Goal: Communication & Community: Answer question/provide support

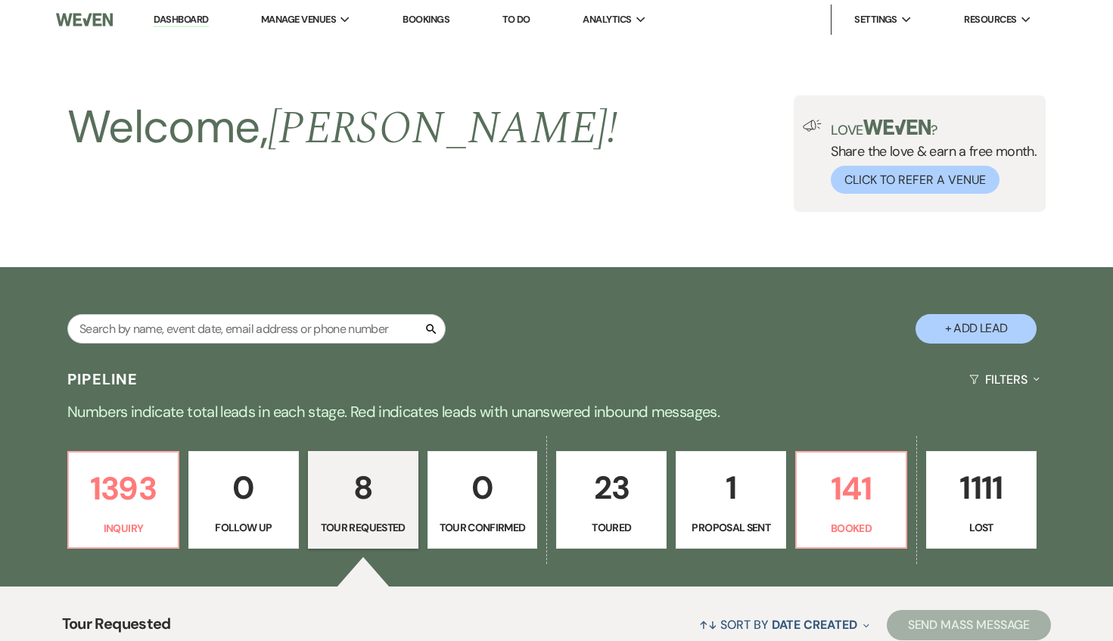
select select "2"
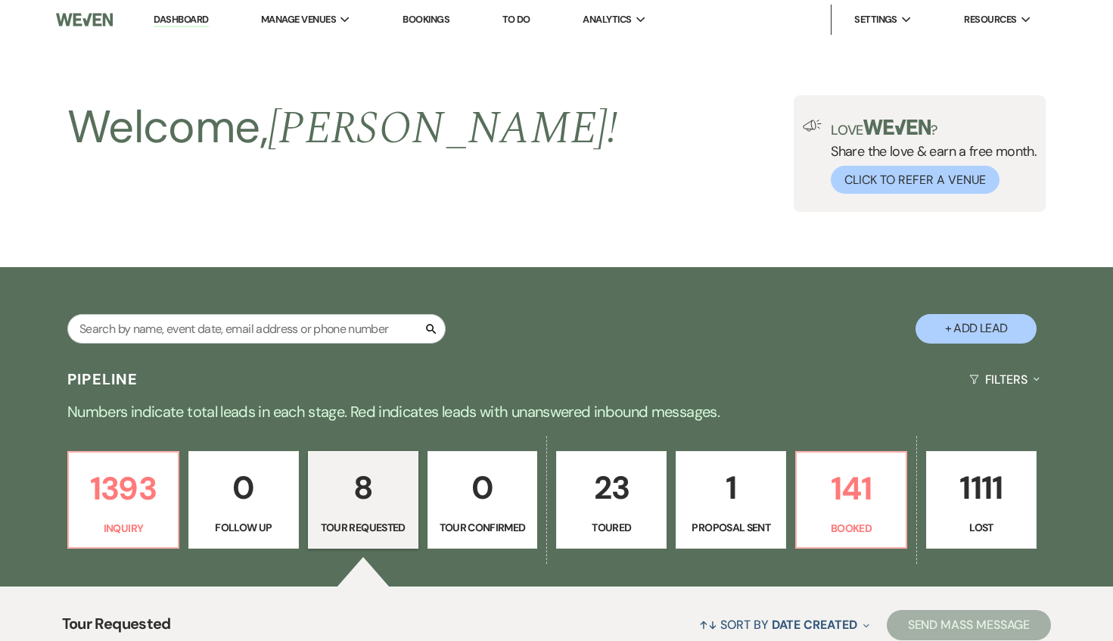
select select "2"
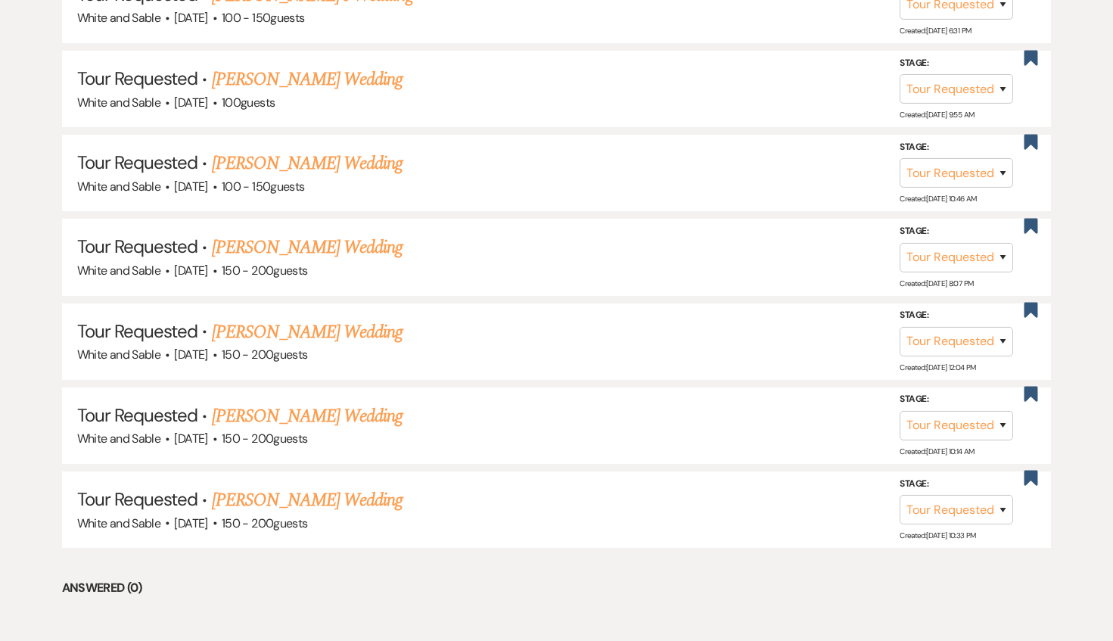
scroll to position [879, 0]
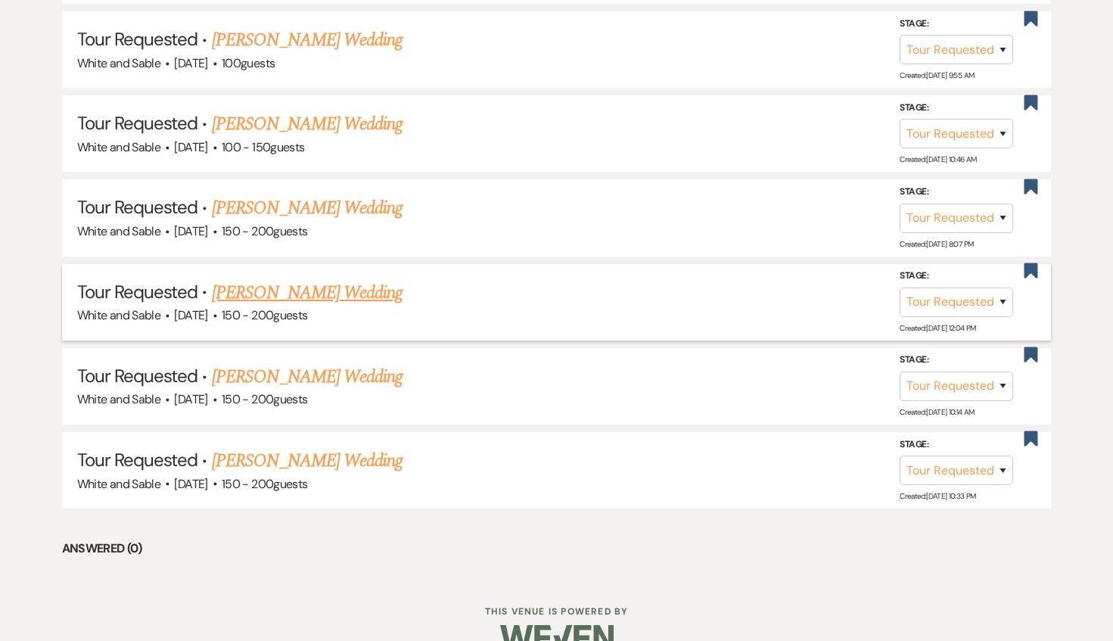
click at [332, 291] on link "[PERSON_NAME] Wedding" at bounding box center [307, 292] width 191 height 27
select select "2"
select select "5"
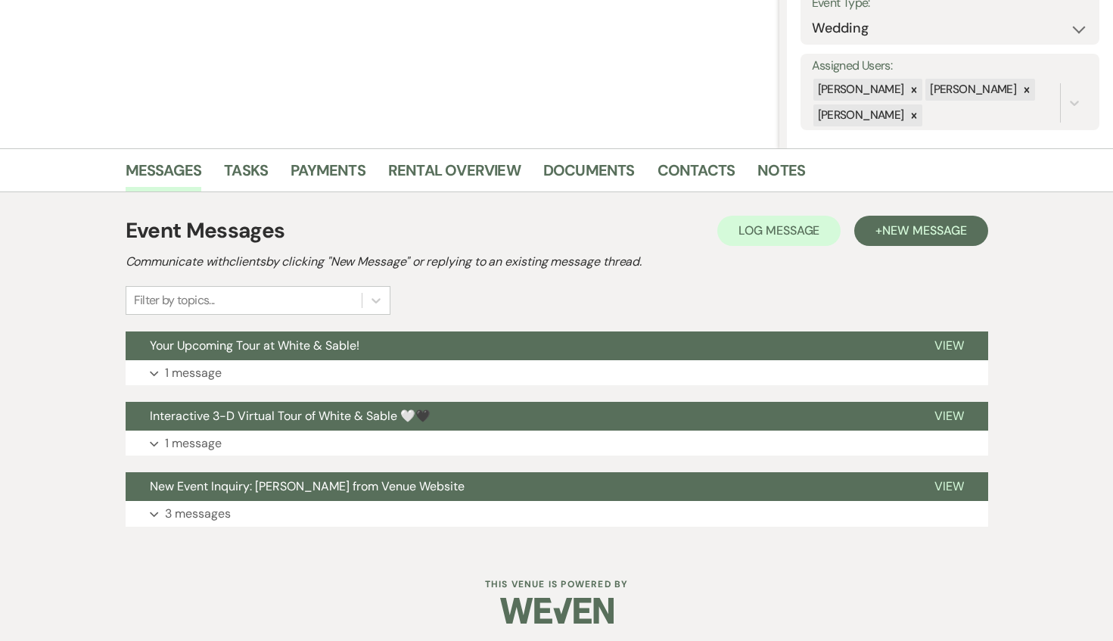
scroll to position [237, 0]
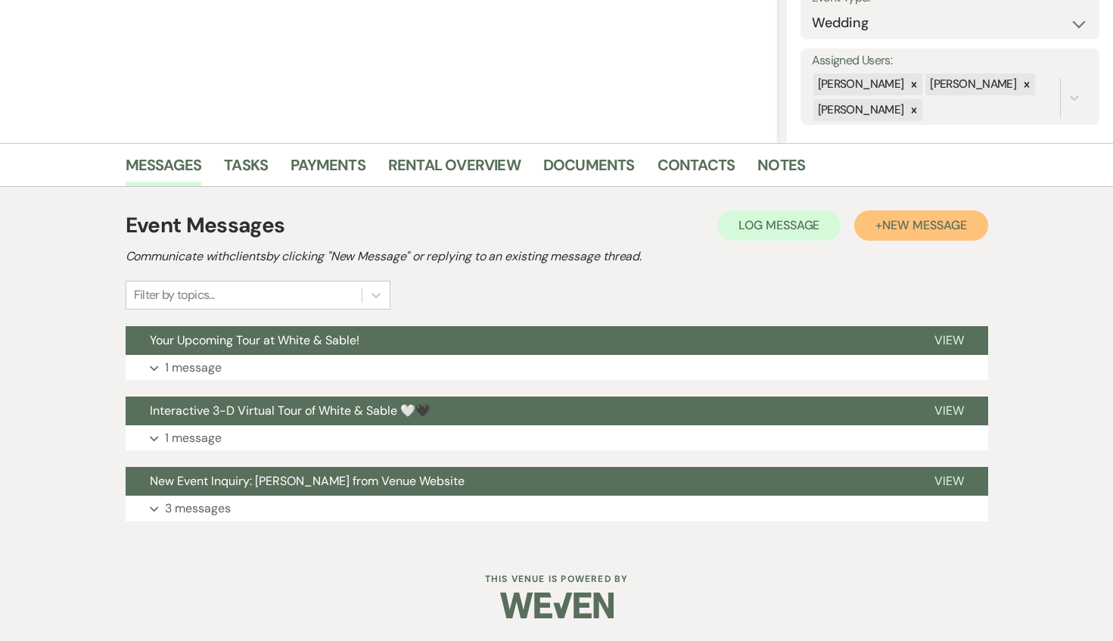
click at [892, 232] on span "New Message" at bounding box center [924, 225] width 84 height 16
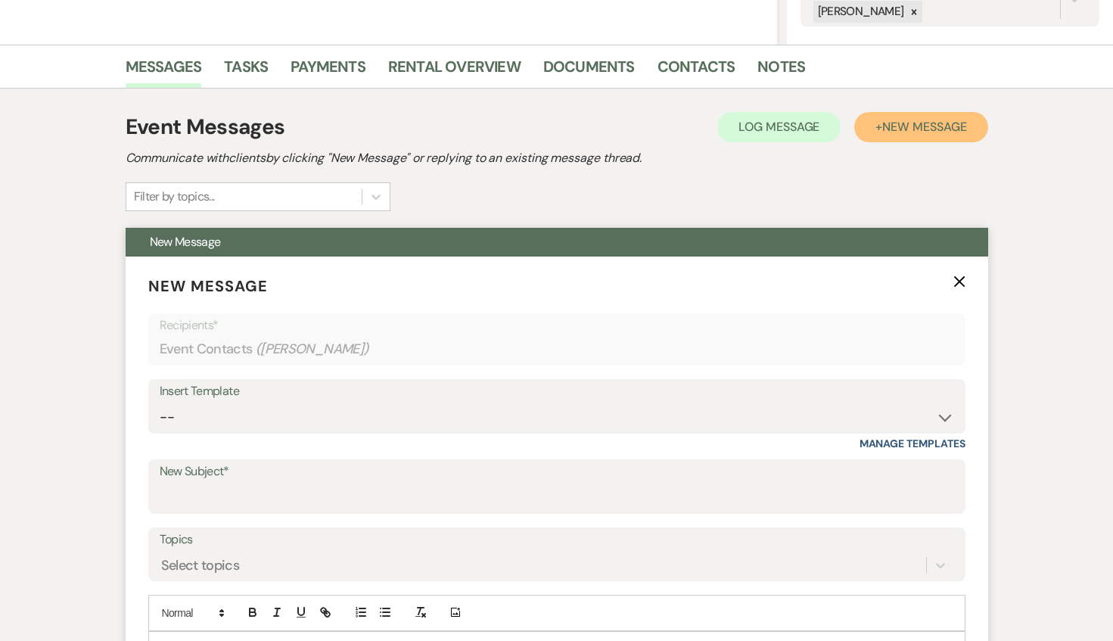
scroll to position [352, 0]
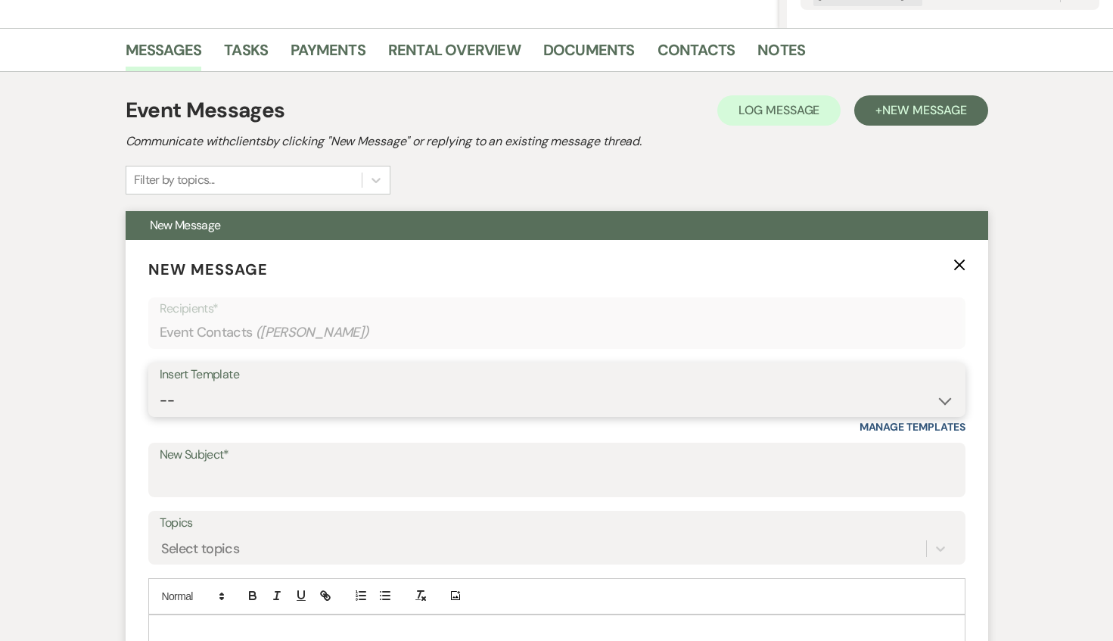
click at [443, 401] on select "-- Inquiry Response (Venue Guide) Schedule - Venue Tour Appt Confirmation Sched…" at bounding box center [557, 401] width 795 height 30
select select "3329"
click at [160, 386] on select "-- Inquiry Response (Venue Guide) Schedule - Venue Tour Appt Confirmation Sched…" at bounding box center [557, 401] width 795 height 30
type input "White & Sable - Great meeting you!"
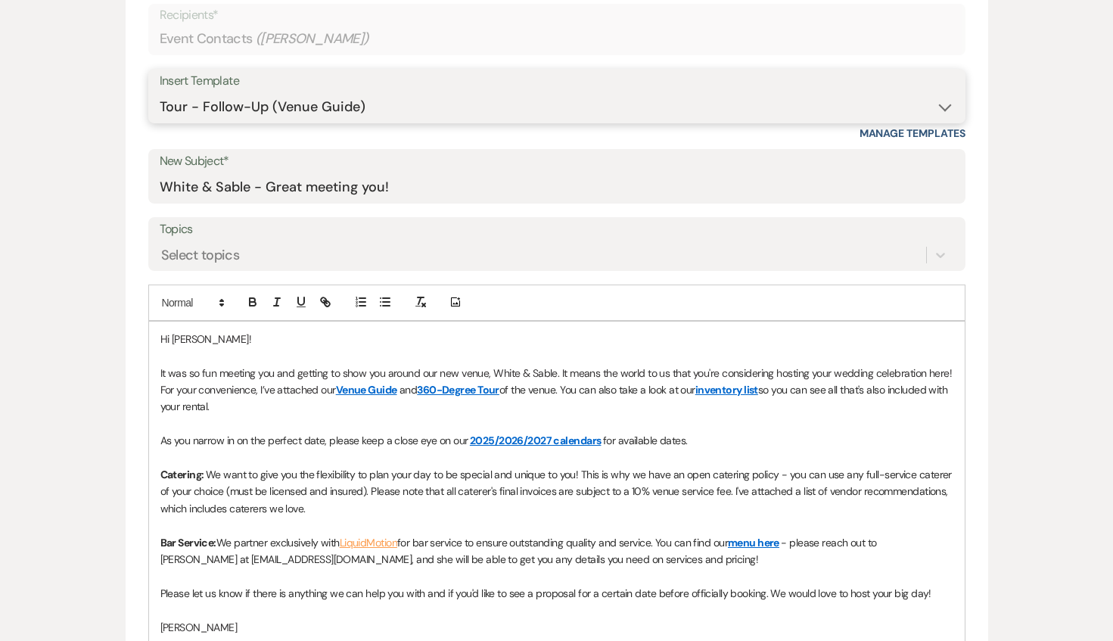
scroll to position [660, 0]
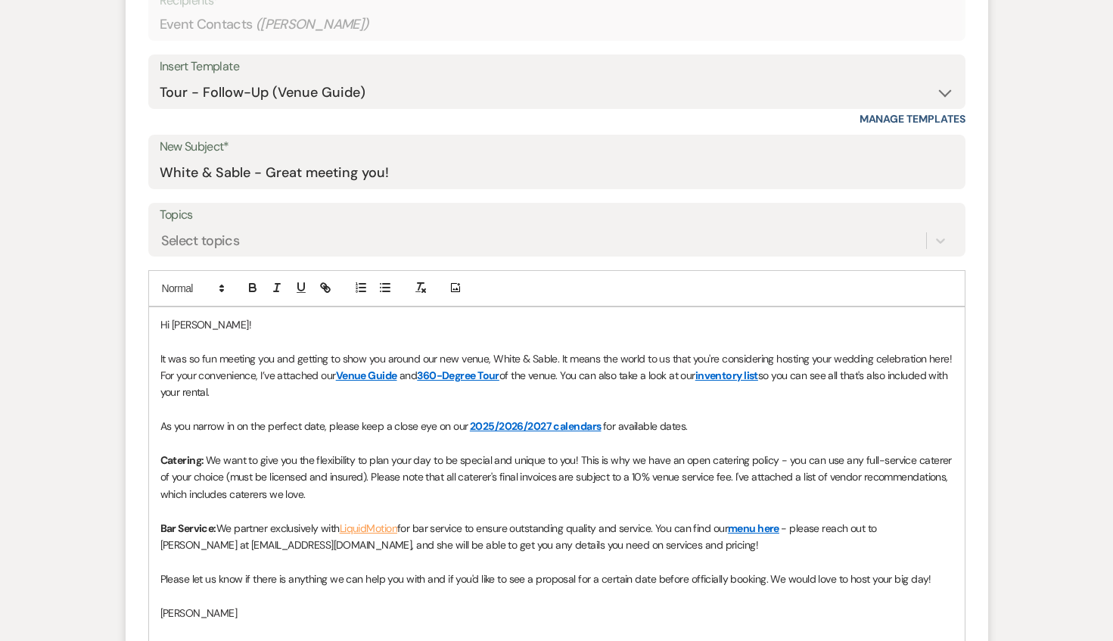
click at [196, 325] on span "Hi [PERSON_NAME]!" at bounding box center [205, 325] width 91 height 14
click at [153, 358] on div "Hi [PERSON_NAME] & [PERSON_NAME]! It was so fun meeting you and getting to show…" at bounding box center [557, 485] width 816 height 357
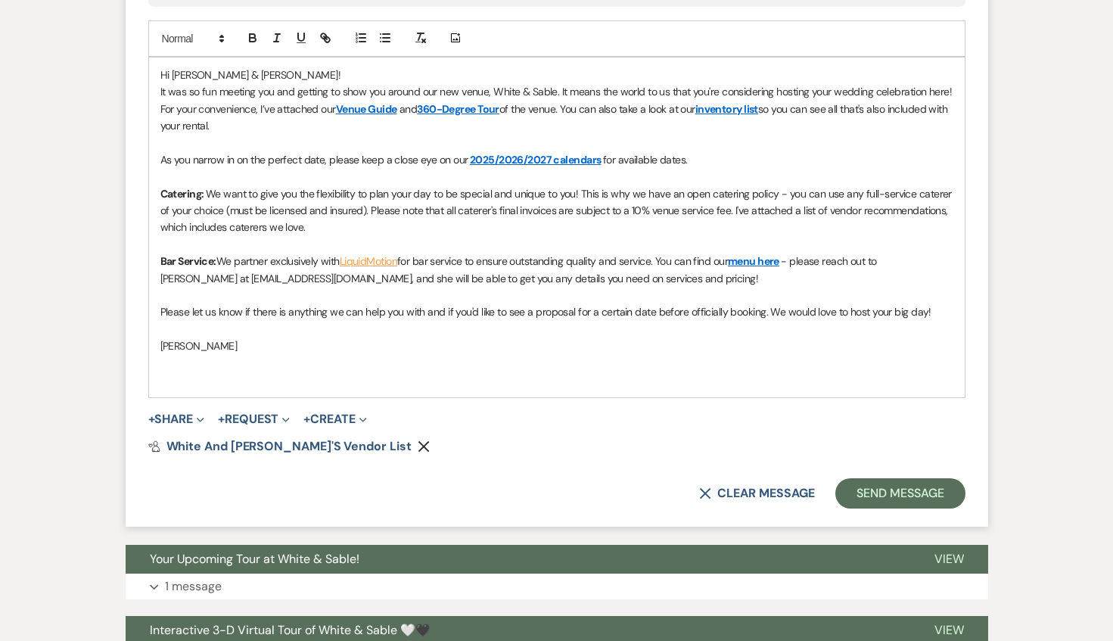
scroll to position [913, 0]
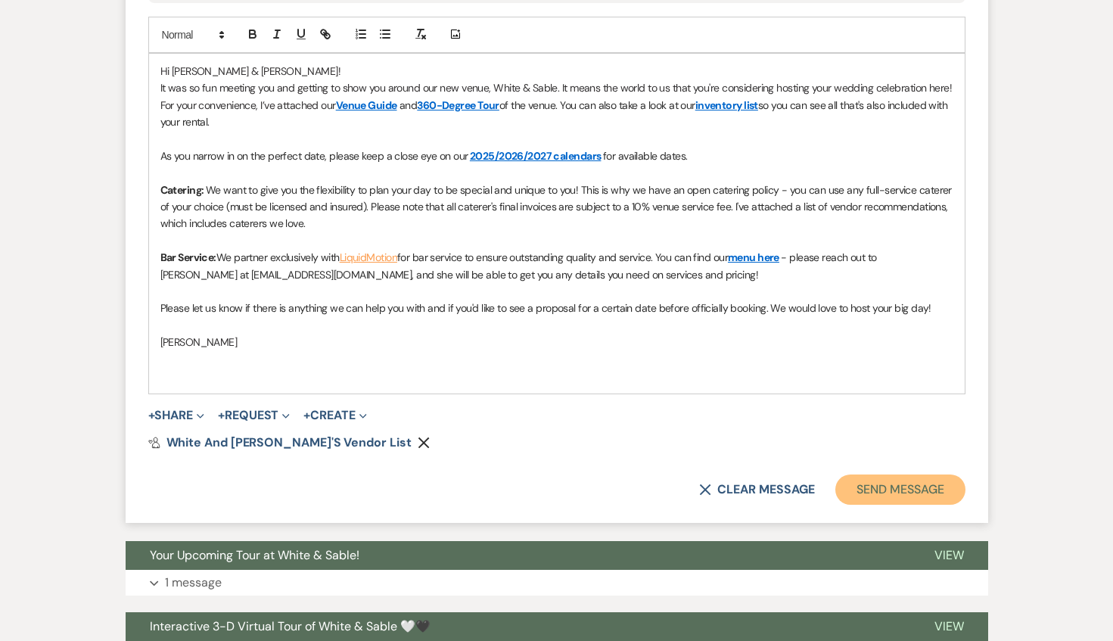
click at [871, 495] on button "Send Message" at bounding box center [899, 489] width 129 height 30
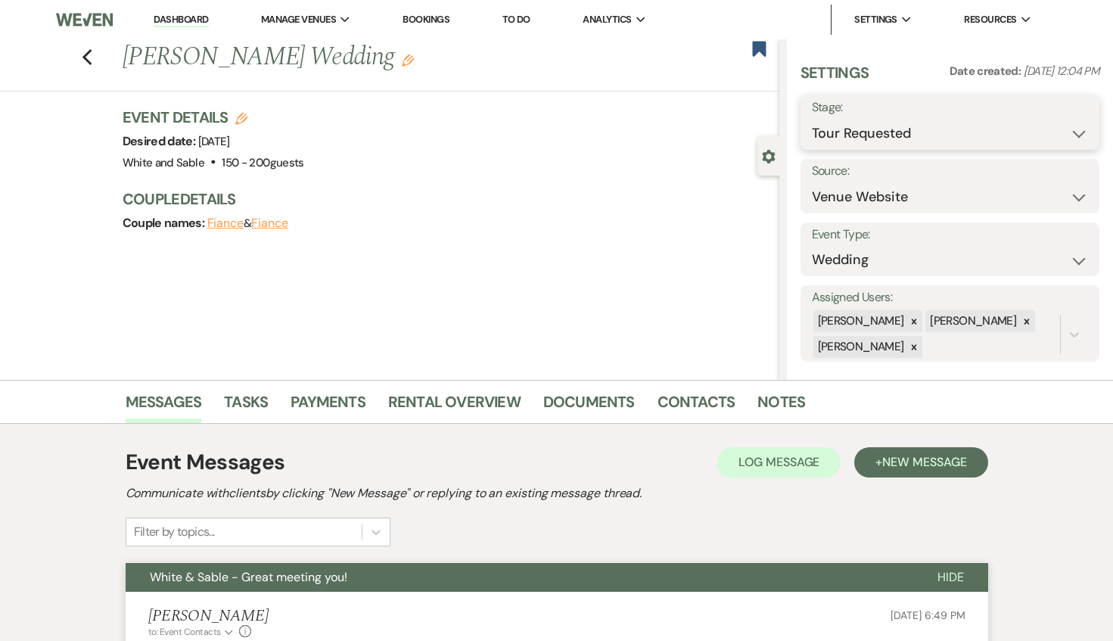
click at [867, 126] on select "Inquiry Follow Up Tour Requested Tour Confirmed Toured Proposal Sent Booked Lost" at bounding box center [950, 134] width 276 height 30
select select "5"
click at [812, 119] on select "Inquiry Follow Up Tour Requested Tour Confirmed Toured Proposal Sent Booked Lost" at bounding box center [950, 134] width 276 height 30
click at [1065, 126] on button "Save" at bounding box center [1068, 122] width 61 height 30
click at [88, 53] on use "button" at bounding box center [87, 57] width 10 height 17
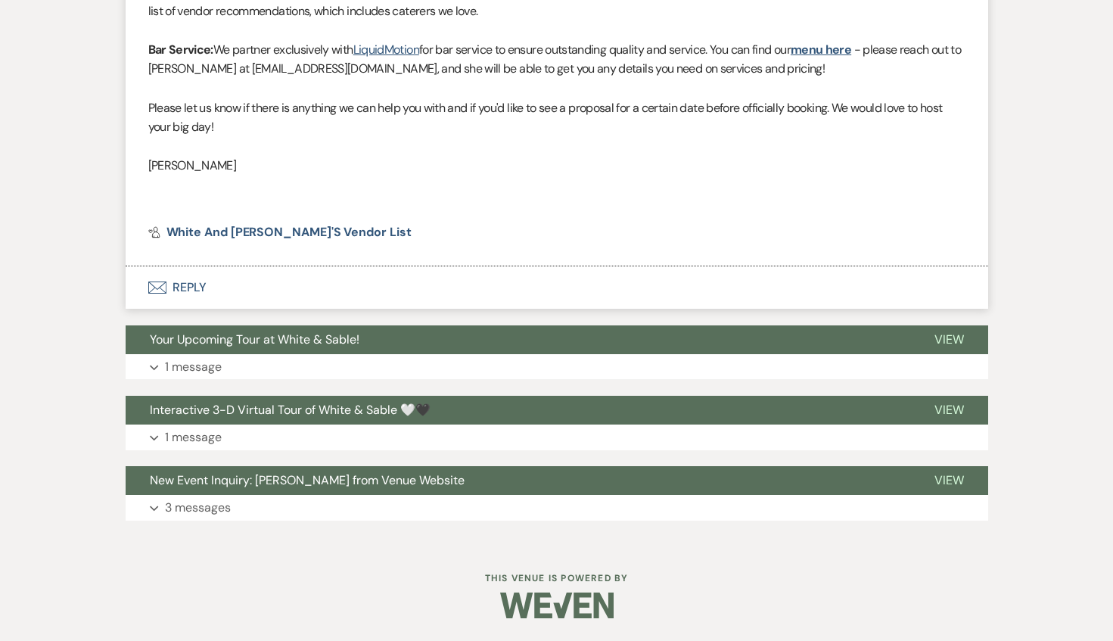
select select "2"
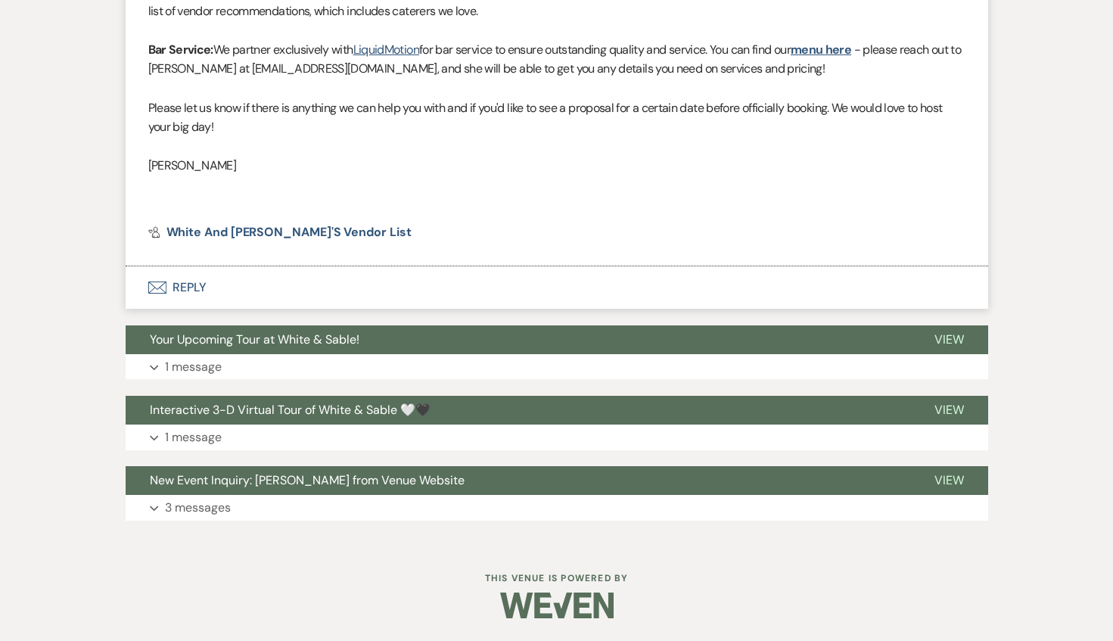
select select "5"
select select "2"
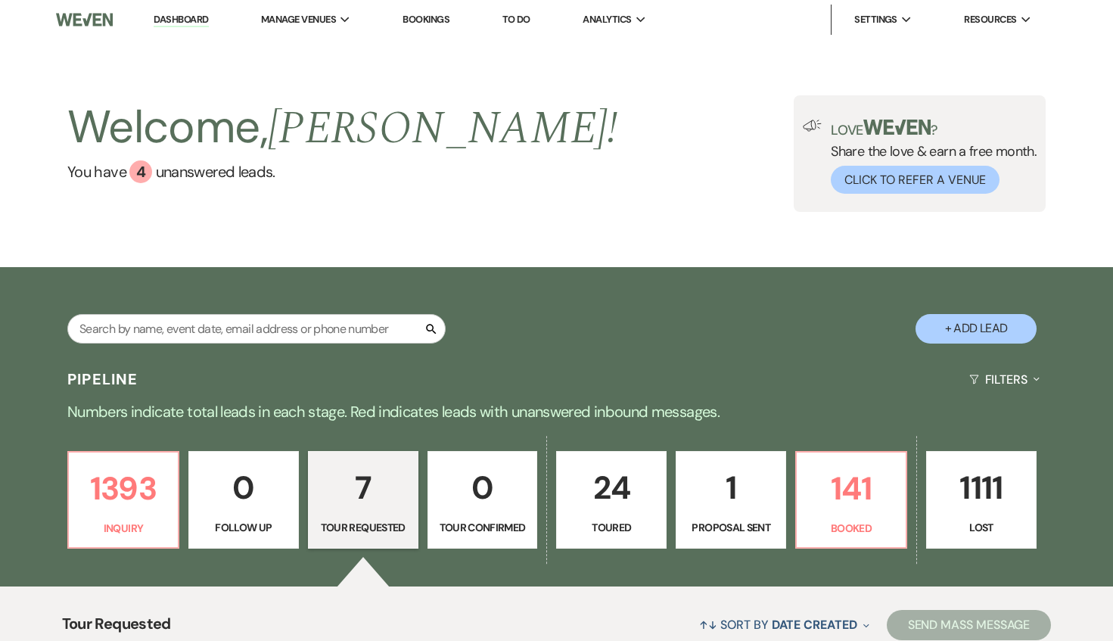
click at [744, 500] on p "1" at bounding box center [731, 487] width 91 height 51
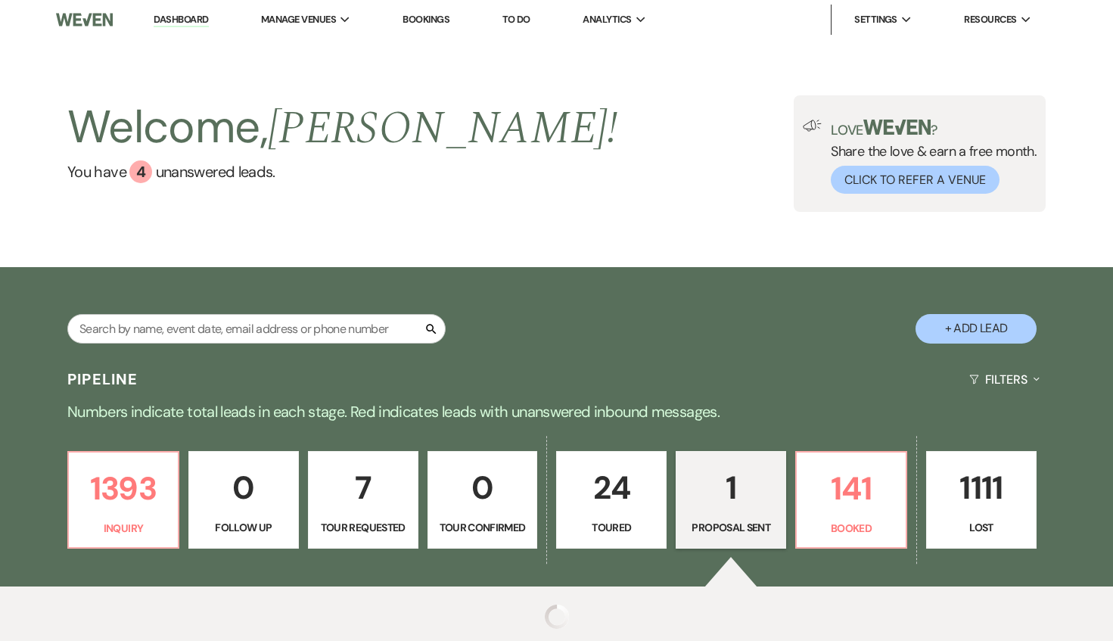
select select "6"
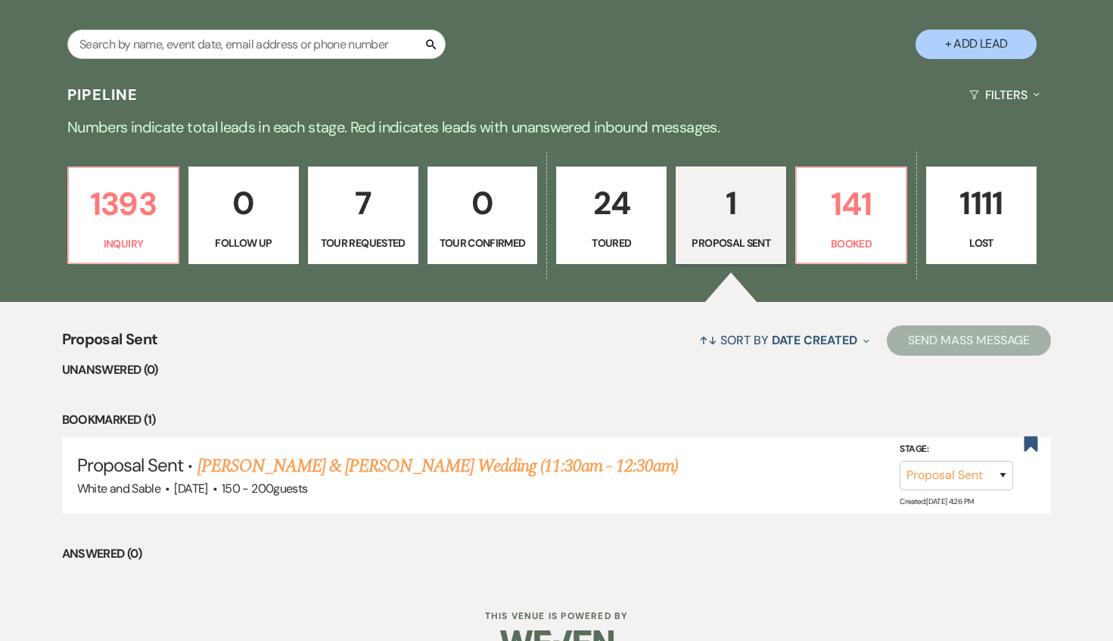
scroll to position [285, 0]
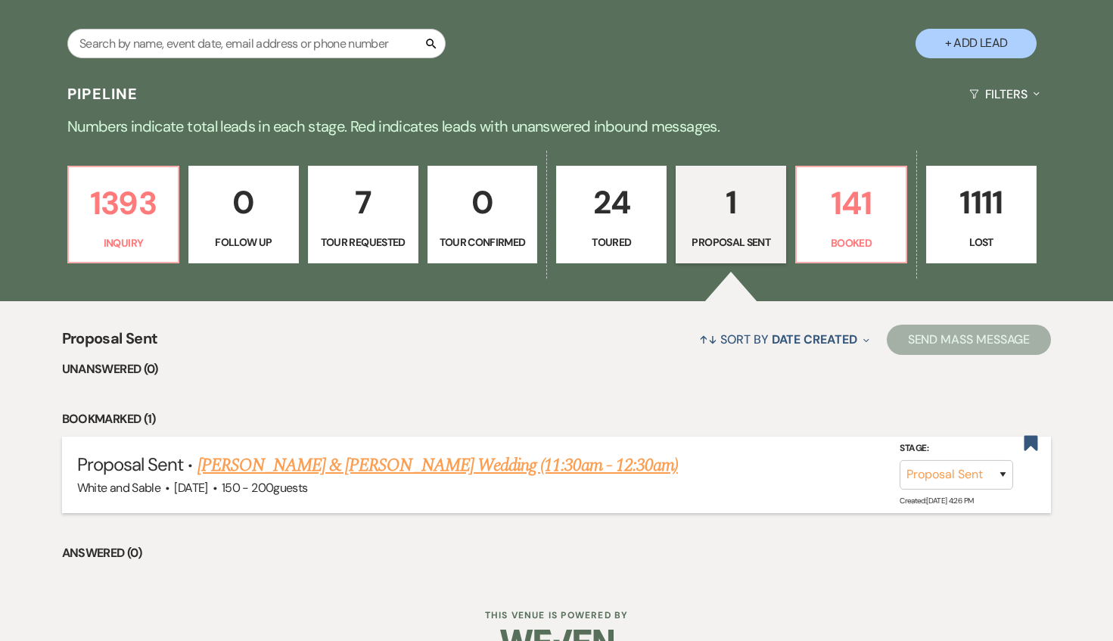
click at [552, 465] on link "[PERSON_NAME] & [PERSON_NAME] Wedding (11:30am - 12:30am)" at bounding box center [437, 465] width 480 height 27
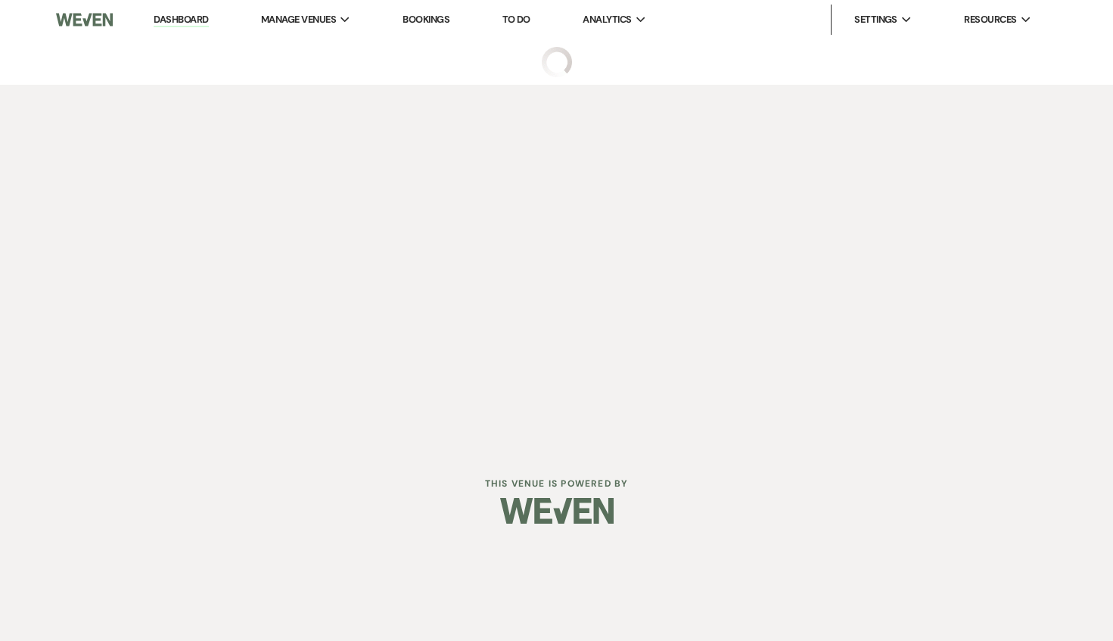
select select "6"
select select "20"
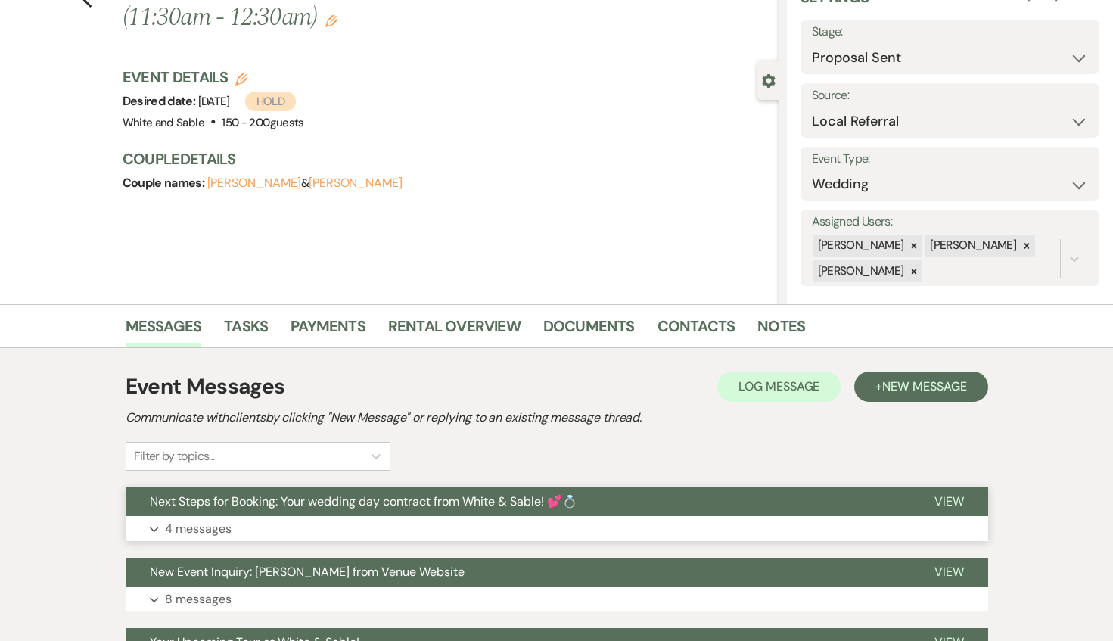
click at [544, 499] on span "Next Steps for Booking: Your wedding day contract from White & Sable! 💕💍" at bounding box center [364, 501] width 428 height 16
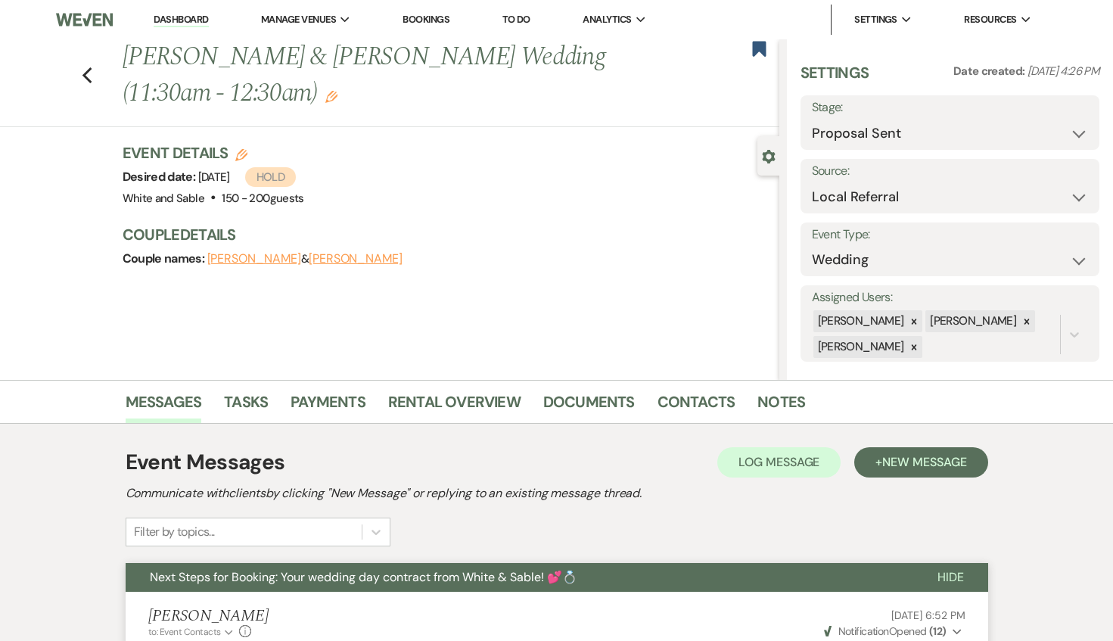
click at [94, 73] on div "Previous [PERSON_NAME] & [PERSON_NAME] Wedding (11:30am - 12:30am) Edit Bookmark" at bounding box center [385, 83] width 787 height 88
click at [91, 82] on use "button" at bounding box center [87, 75] width 10 height 17
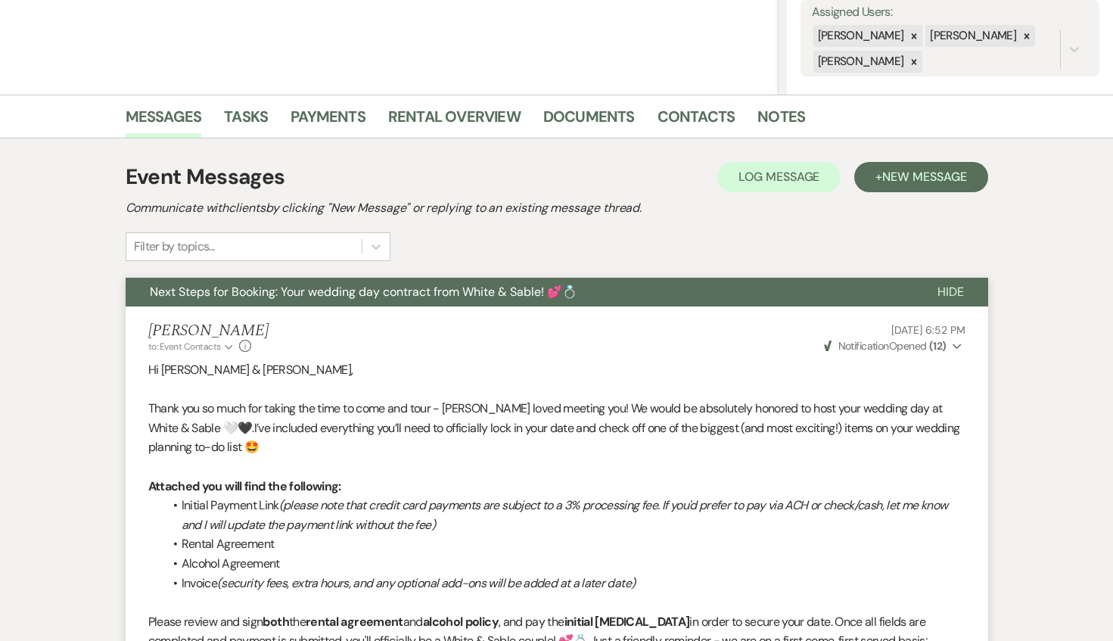
select select "6"
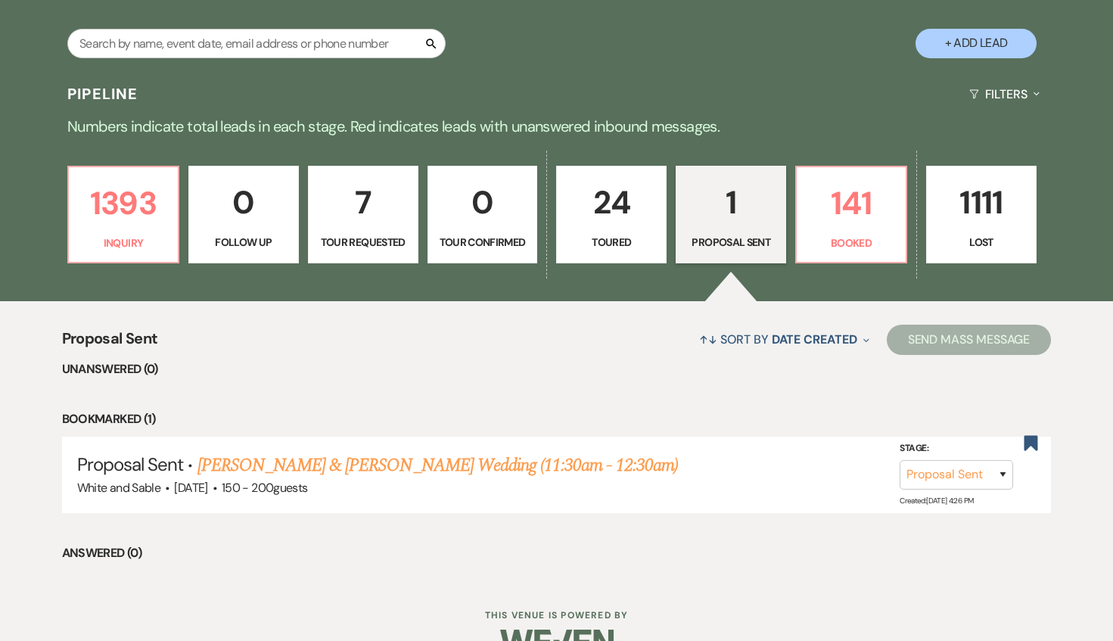
click at [590, 229] on link "24 Toured" at bounding box center [611, 215] width 110 height 98
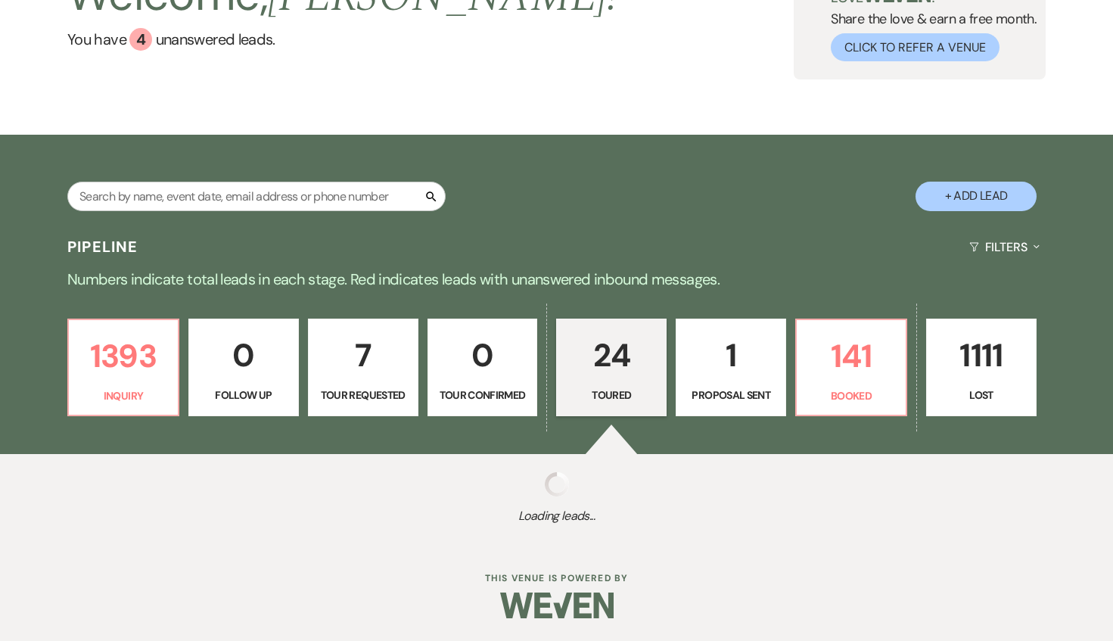
select select "5"
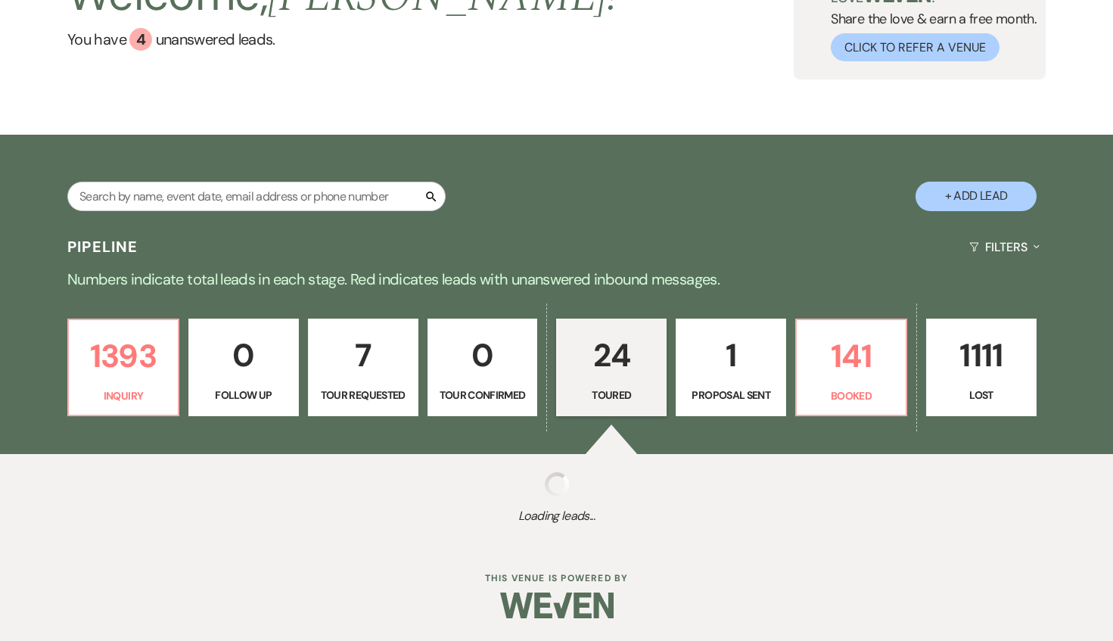
select select "5"
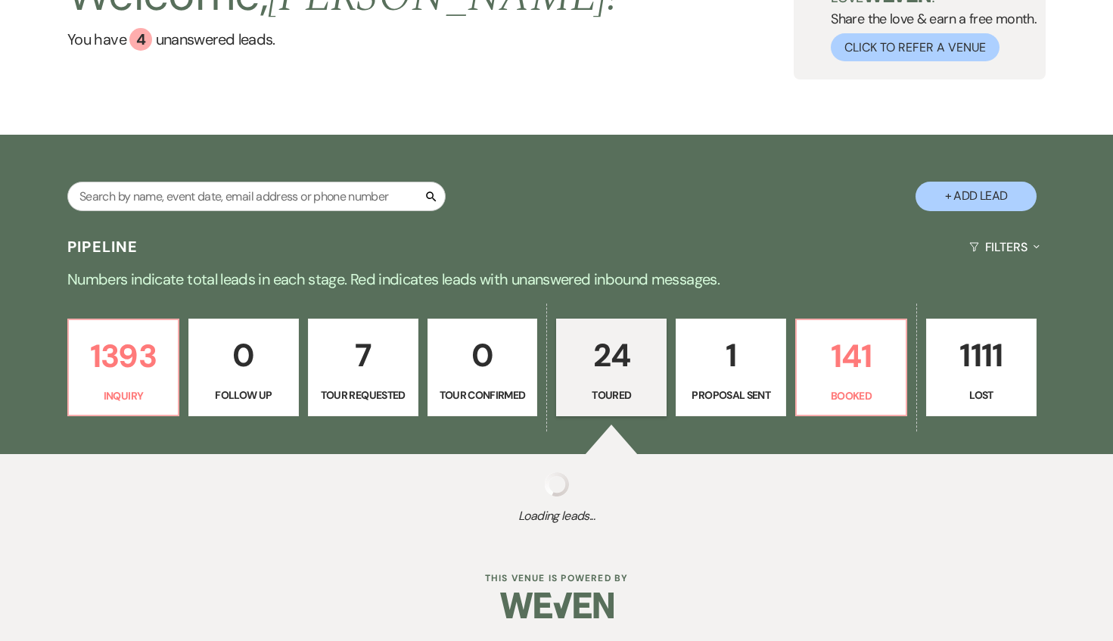
select select "5"
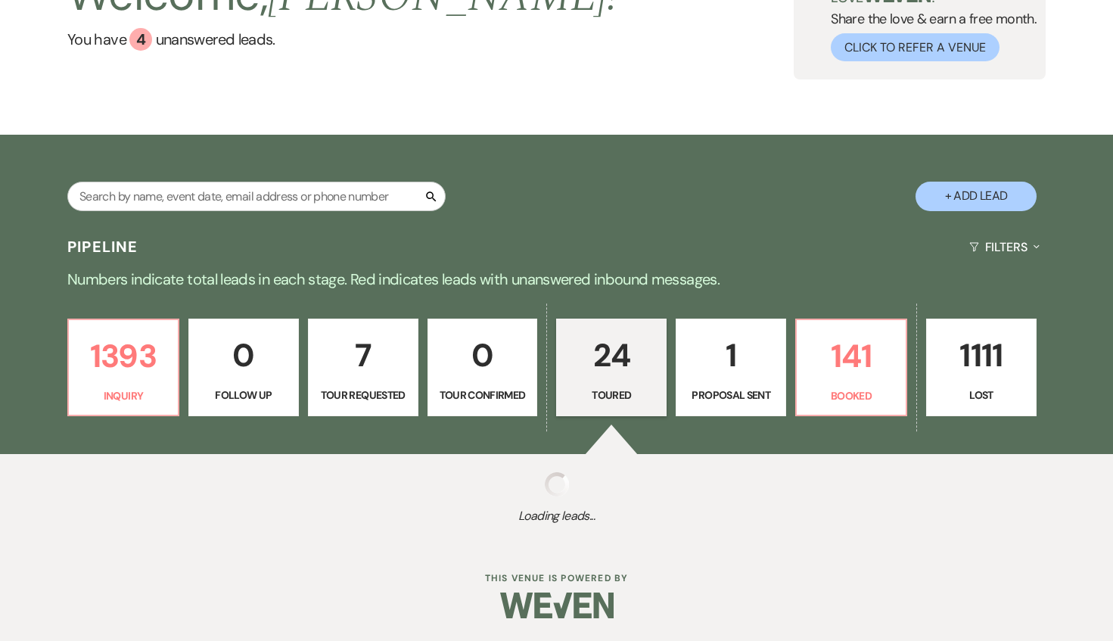
select select "5"
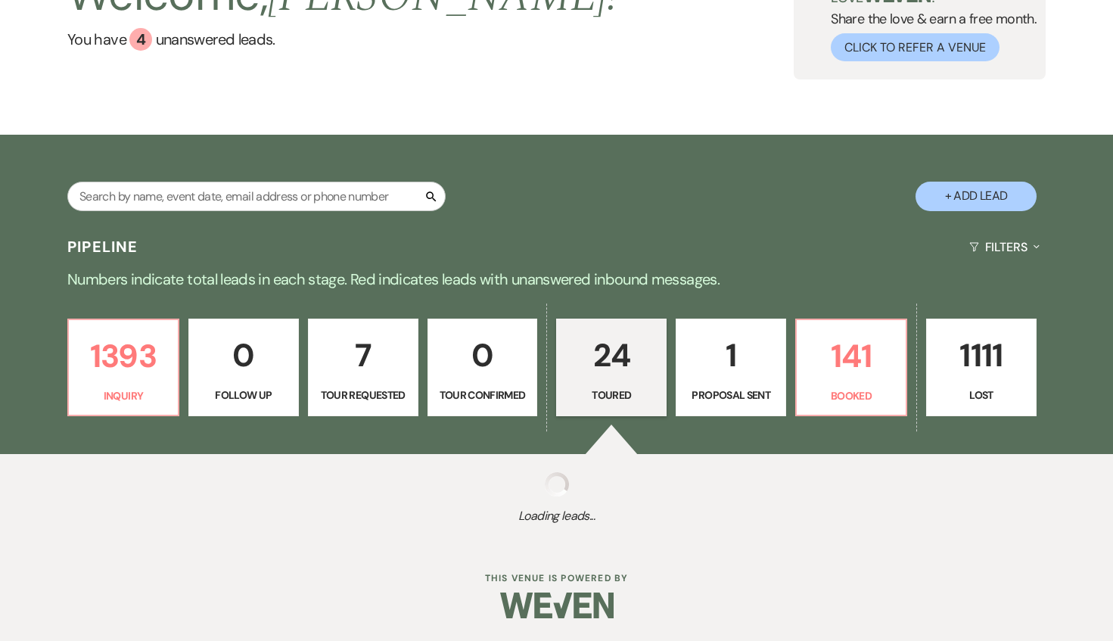
select select "5"
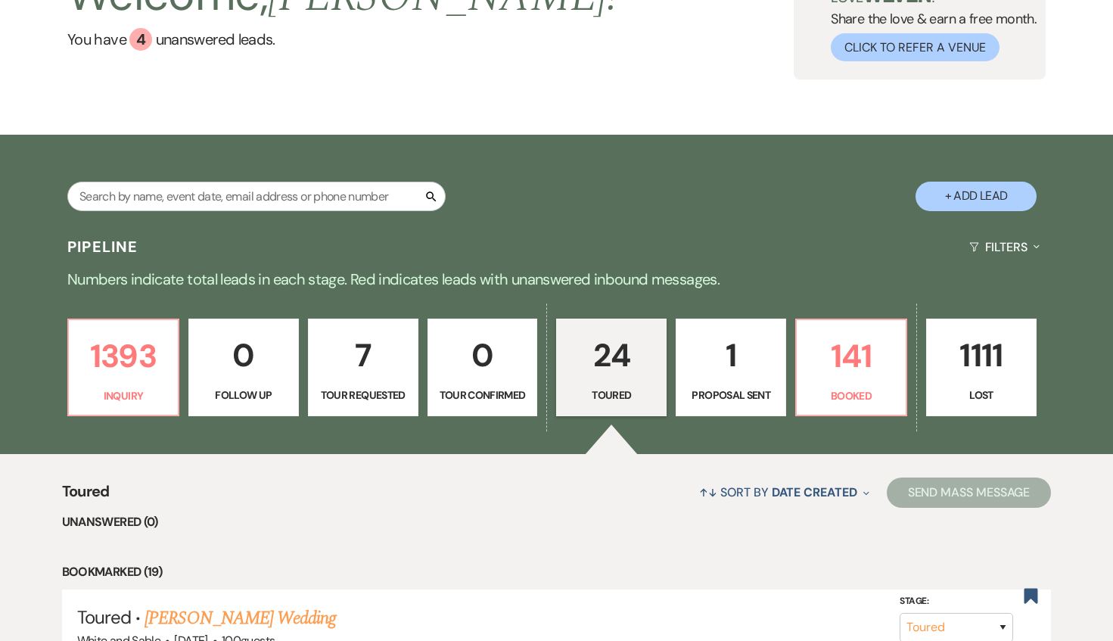
scroll to position [285, 0]
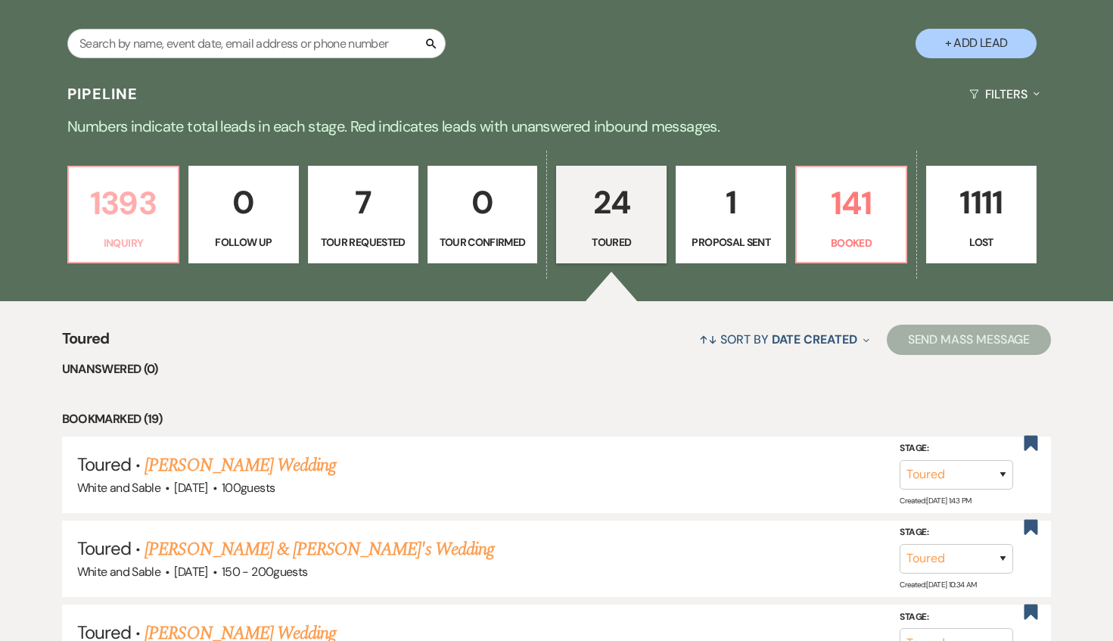
click at [137, 227] on p "1393" at bounding box center [123, 203] width 91 height 51
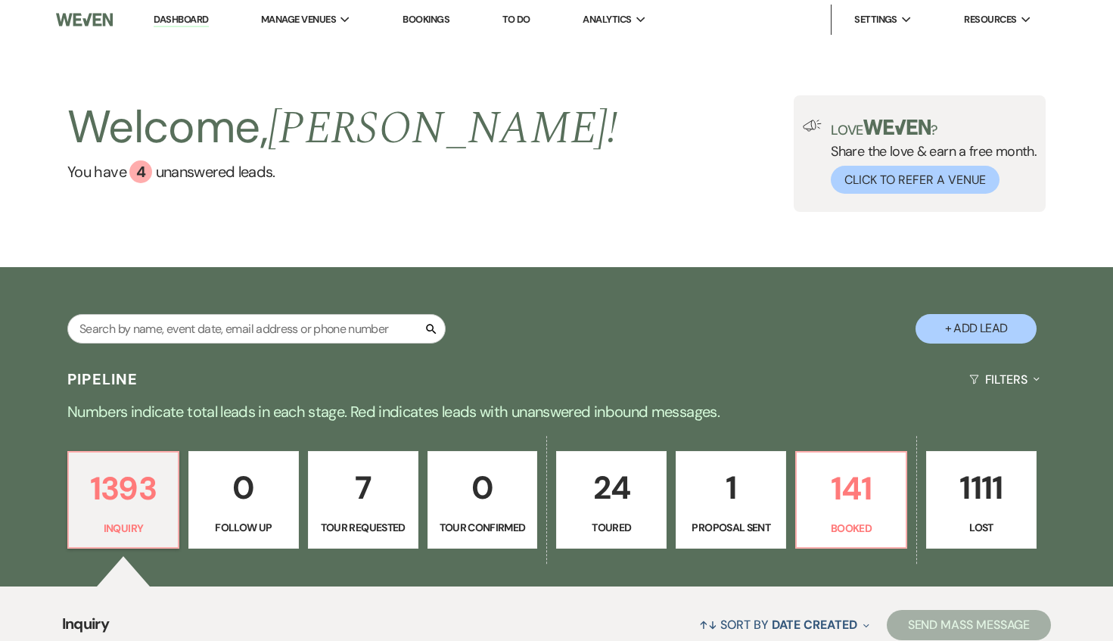
click at [376, 456] on link "7 Tour Requested" at bounding box center [363, 500] width 110 height 98
select select "2"
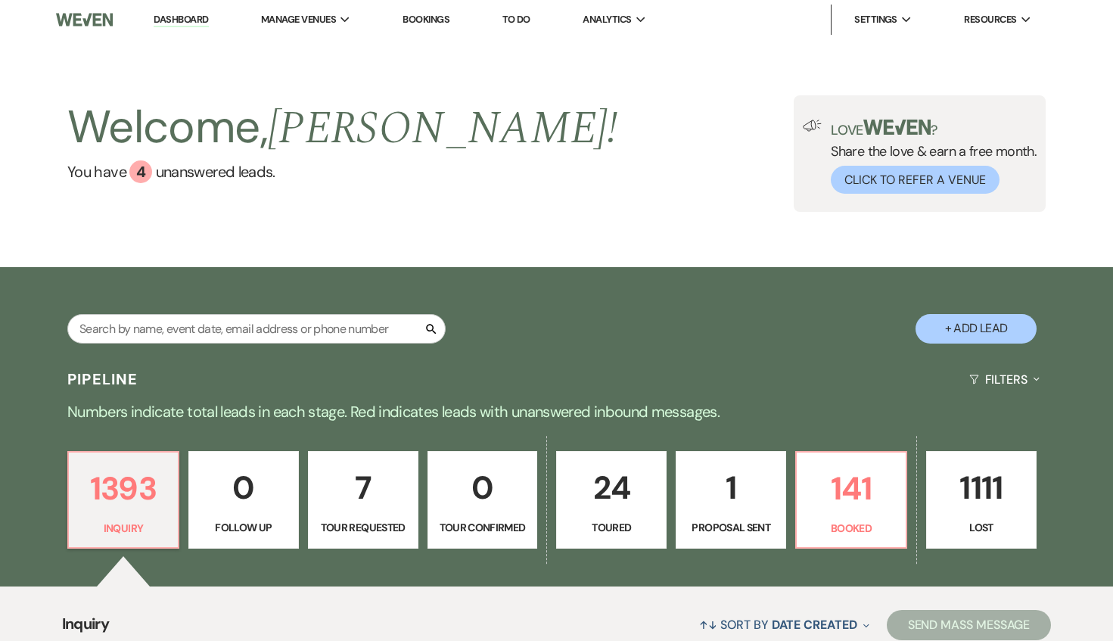
select select "2"
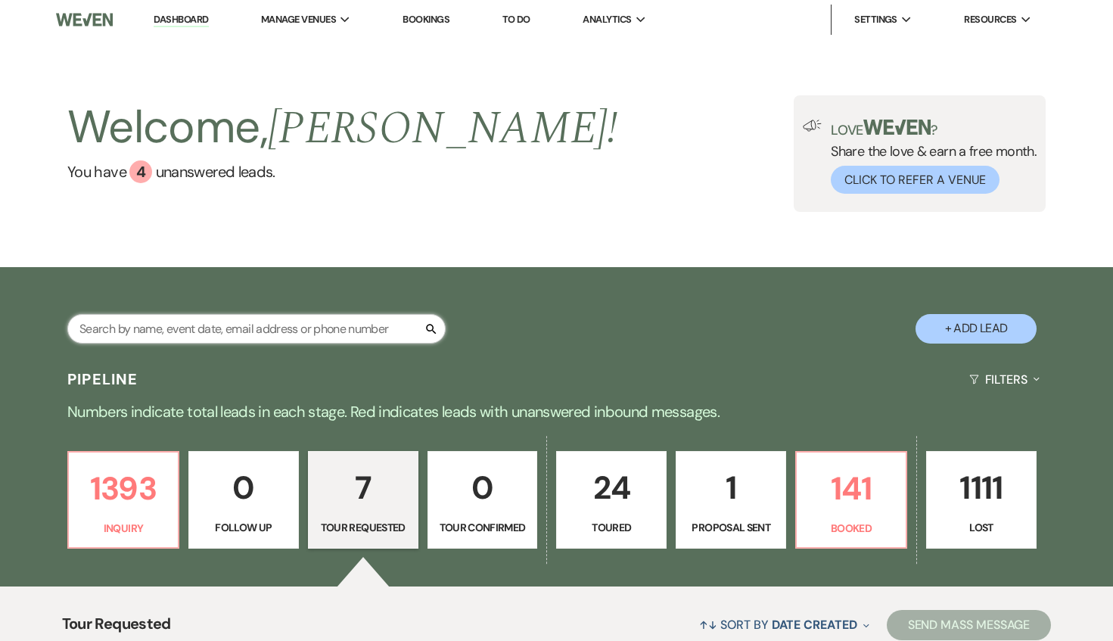
click at [272, 331] on input "text" at bounding box center [256, 329] width 378 height 30
paste input "[EMAIL_ADDRESS][DOMAIN_NAME]"
type input "[EMAIL_ADDRESS][DOMAIN_NAME]"
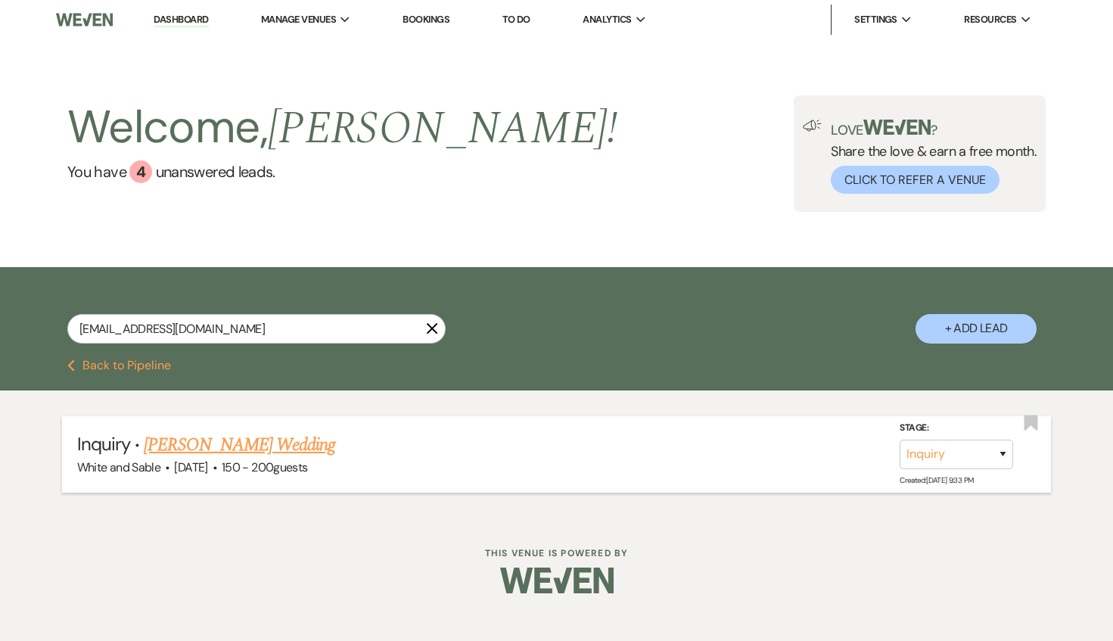
click at [313, 446] on link "[PERSON_NAME] Wedding" at bounding box center [239, 444] width 191 height 27
select select "5"
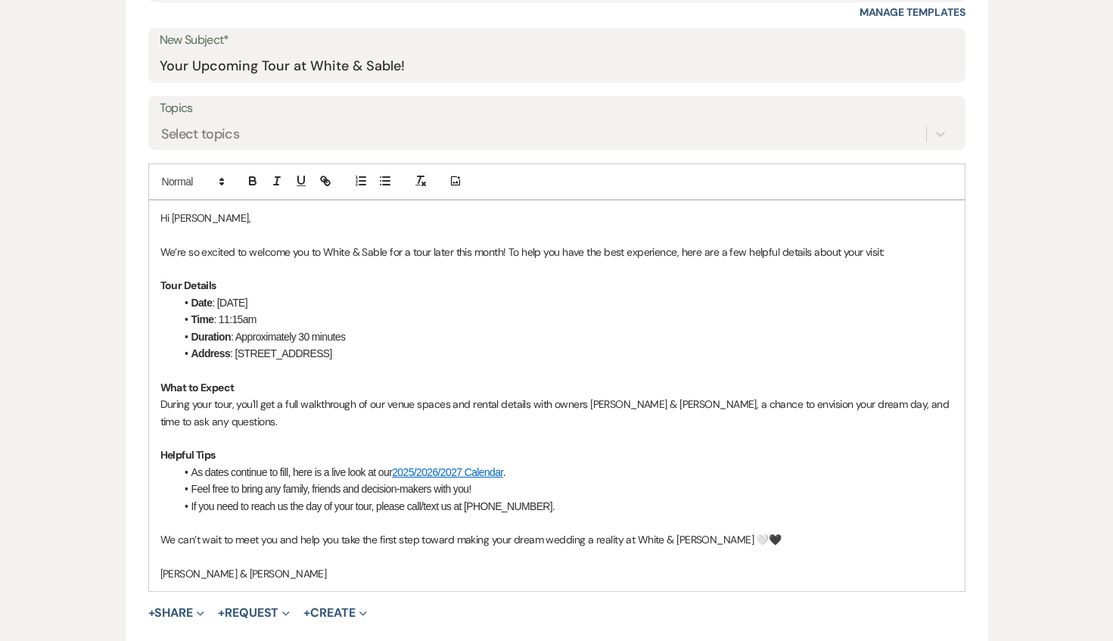
scroll to position [774, 0]
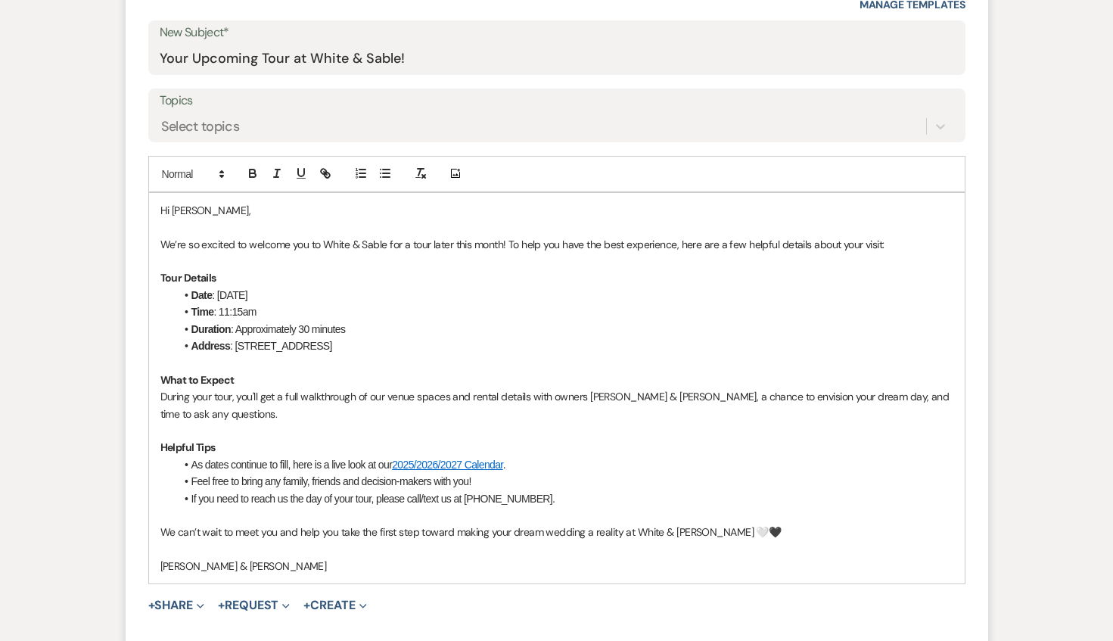
click at [163, 242] on p "We’re so excited to welcome you to White & Sable for a tour later this month! T…" at bounding box center [556, 244] width 793 height 17
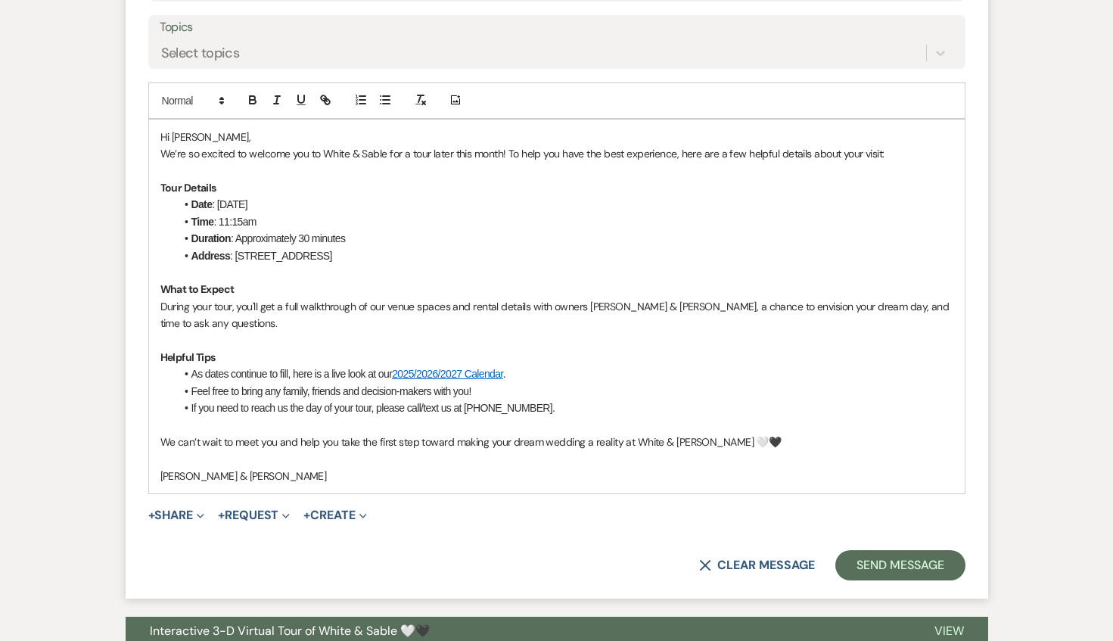
scroll to position [876, 0]
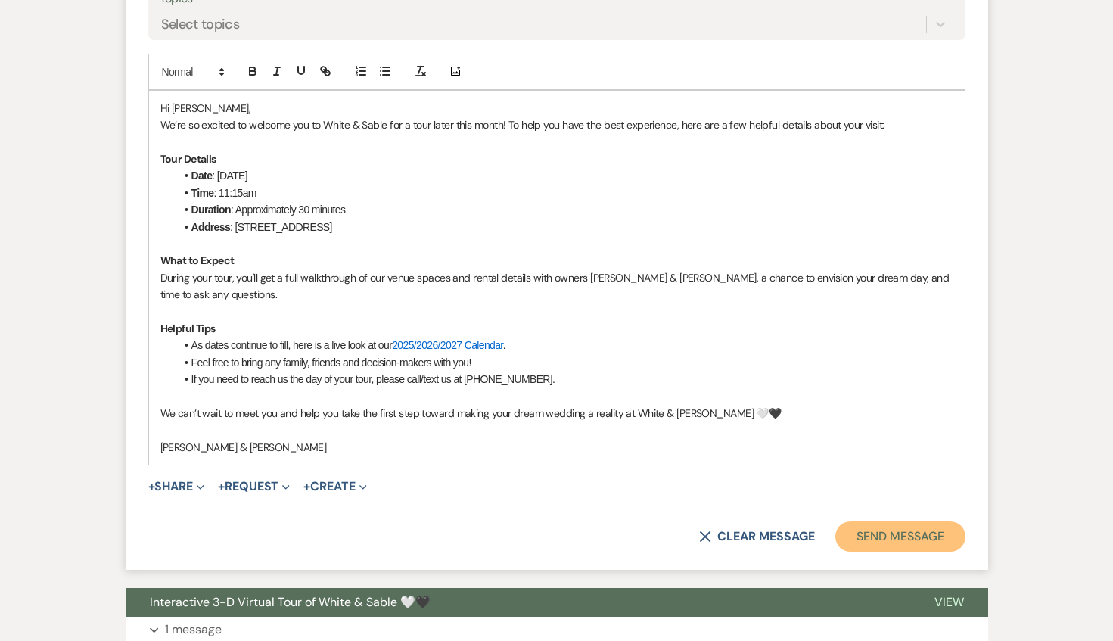
click at [879, 546] on button "Send Message" at bounding box center [899, 536] width 129 height 30
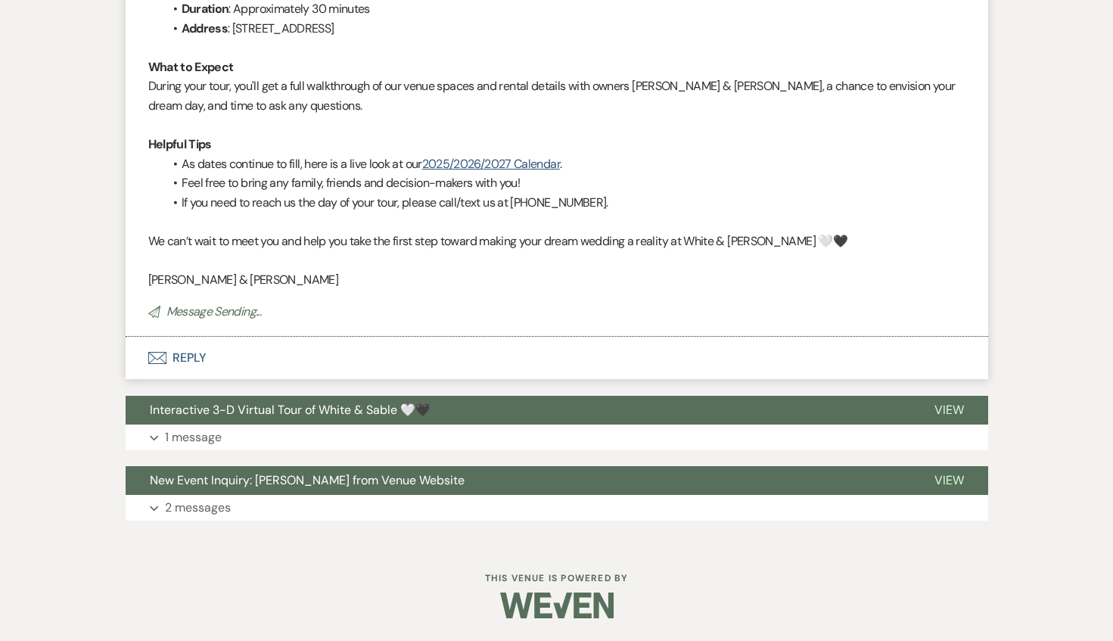
scroll to position [0, 0]
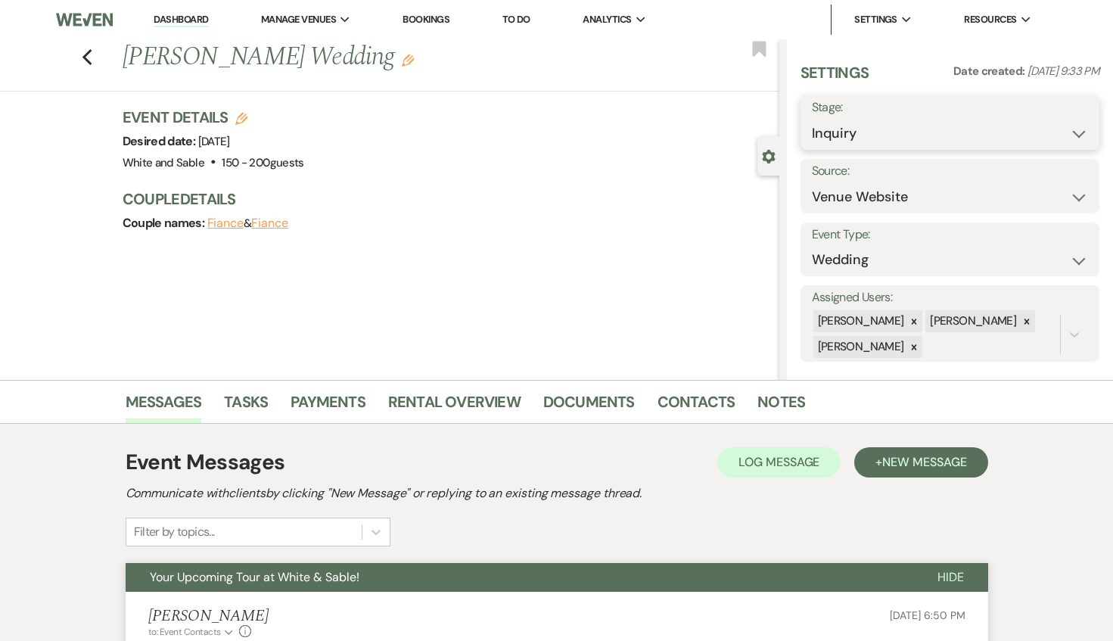
click at [868, 142] on select "Inquiry Follow Up Tour Requested Tour Confirmed Toured Proposal Sent Booked Lost" at bounding box center [950, 134] width 276 height 30
select select "2"
click at [812, 119] on select "Inquiry Follow Up Tour Requested Tour Confirmed Toured Proposal Sent Booked Lost" at bounding box center [950, 134] width 276 height 30
click at [760, 51] on use "button" at bounding box center [759, 48] width 14 height 15
click at [1061, 123] on button "Save" at bounding box center [1068, 122] width 61 height 30
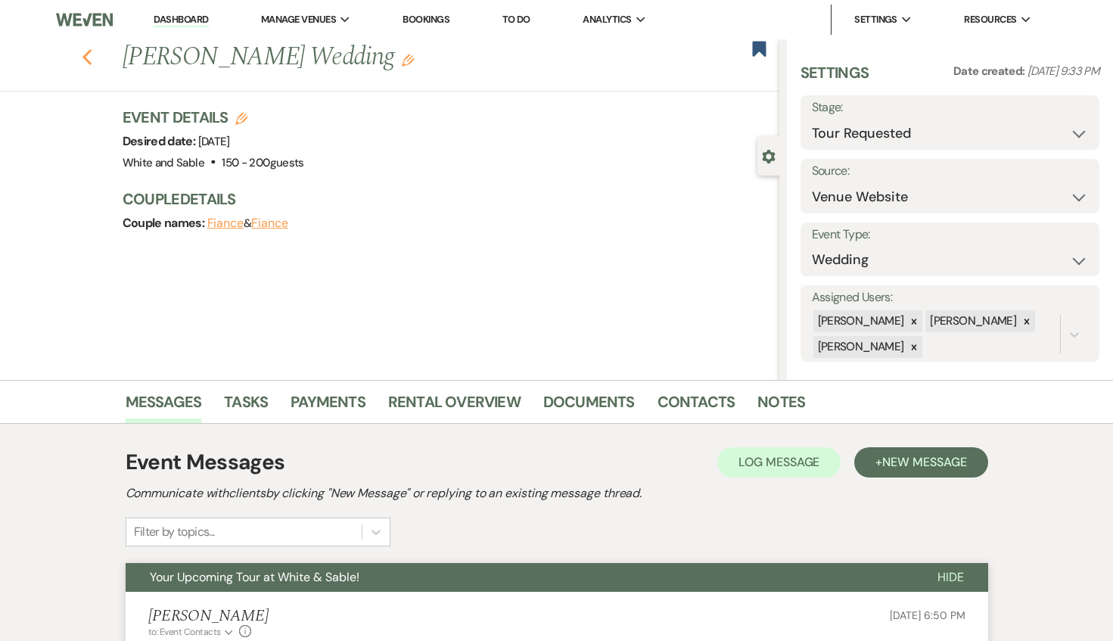
click at [88, 58] on icon "Previous" at bounding box center [87, 57] width 11 height 18
select select "2"
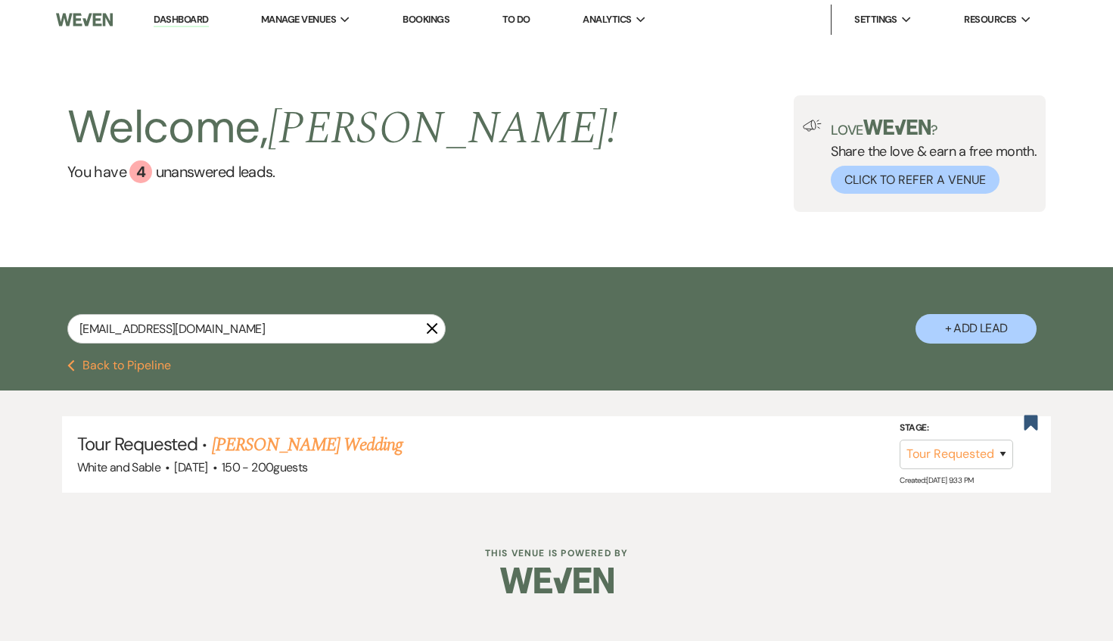
click at [435, 330] on icon "X" at bounding box center [432, 328] width 12 height 12
select select "2"
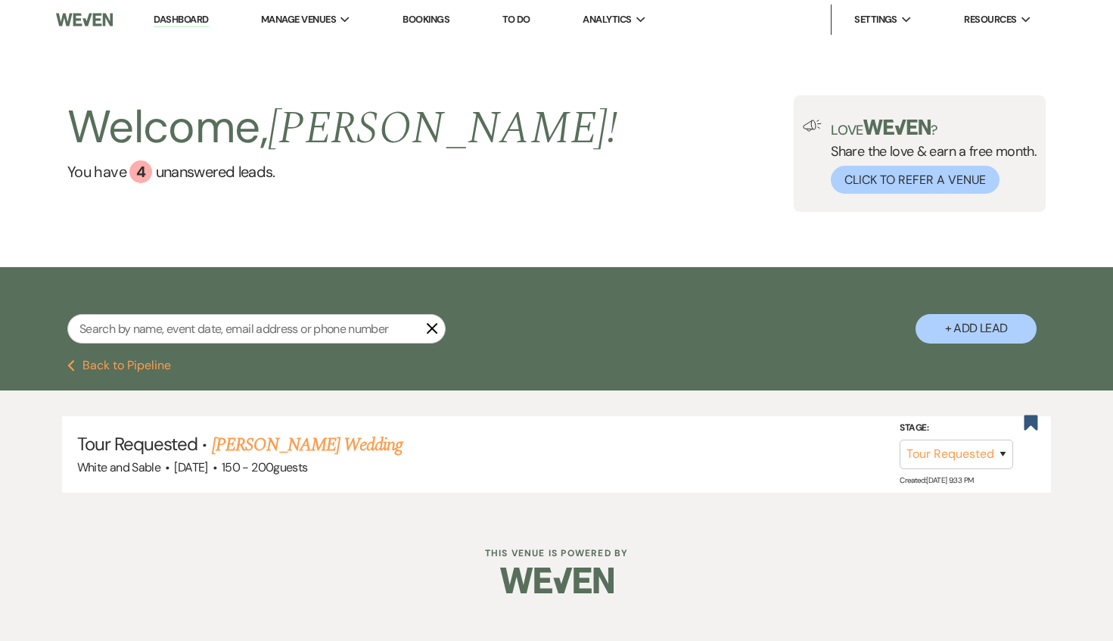
select select "2"
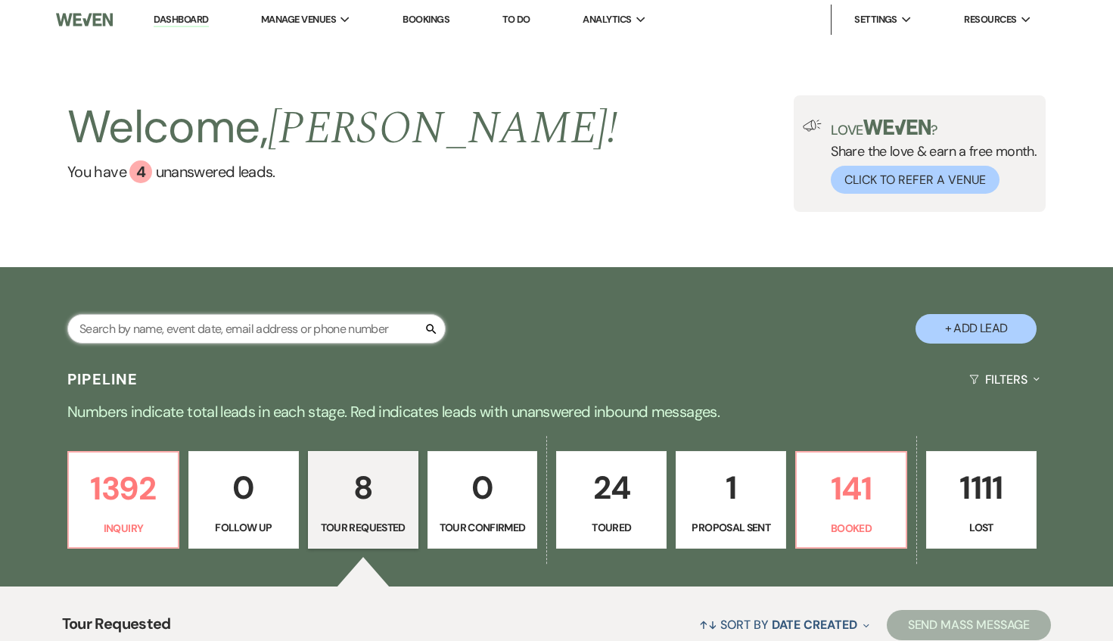
click at [363, 329] on input "text" at bounding box center [256, 329] width 378 height 30
paste input "[EMAIL_ADDRESS][DOMAIN_NAME]"
type input "[EMAIL_ADDRESS][DOMAIN_NAME]"
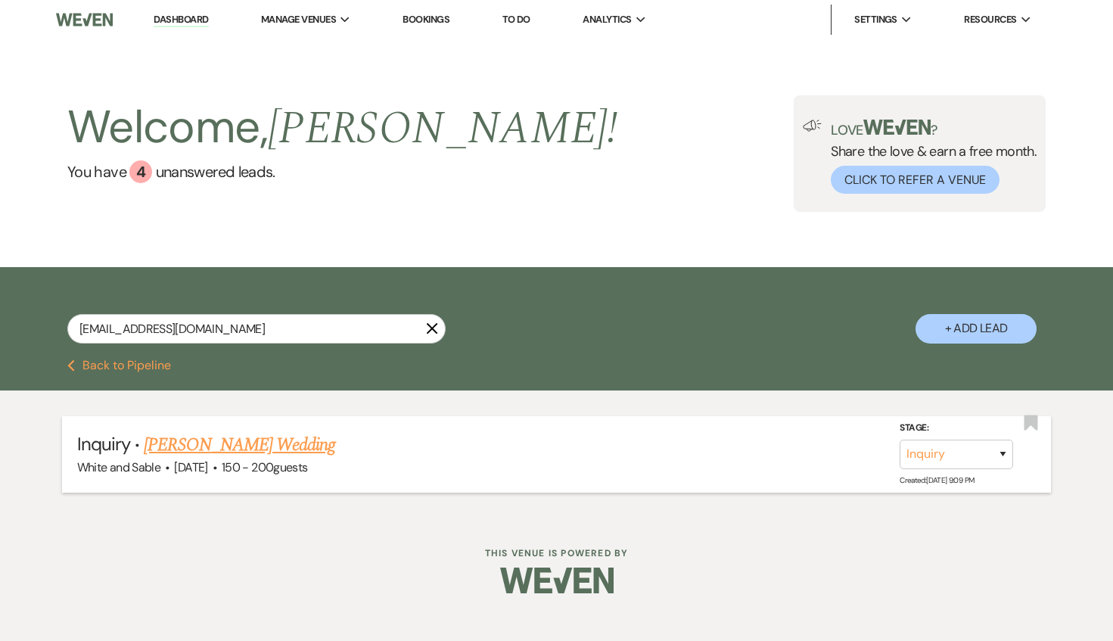
click at [264, 455] on link "[PERSON_NAME] Wedding" at bounding box center [239, 444] width 191 height 27
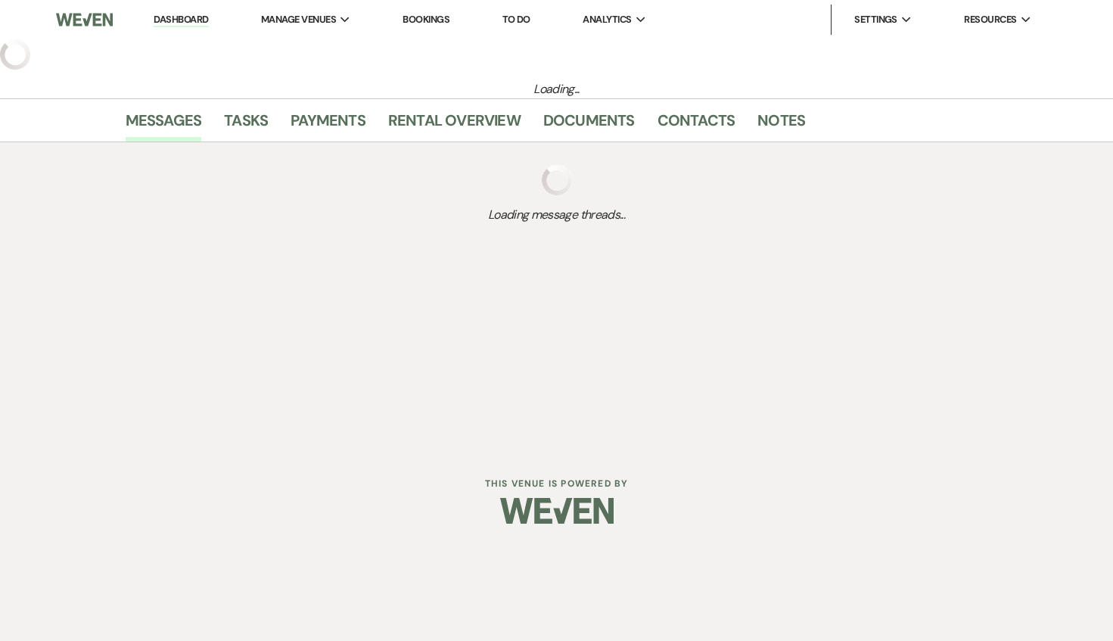
select select "5"
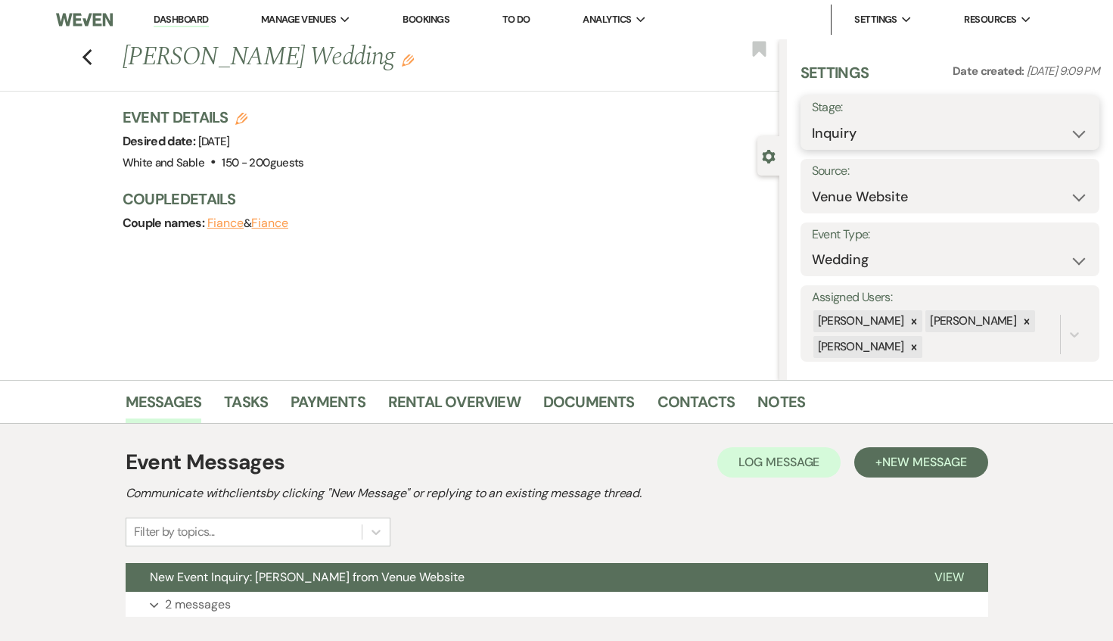
click at [838, 142] on select "Inquiry Follow Up Tour Requested Tour Confirmed Toured Proposal Sent Booked Lost" at bounding box center [950, 134] width 276 height 30
select select "2"
click at [812, 119] on select "Inquiry Follow Up Tour Requested Tour Confirmed Toured Proposal Sent Booked Lost" at bounding box center [950, 134] width 276 height 30
click at [756, 46] on use "button" at bounding box center [759, 48] width 14 height 15
click at [1069, 120] on button "Save" at bounding box center [1068, 122] width 61 height 30
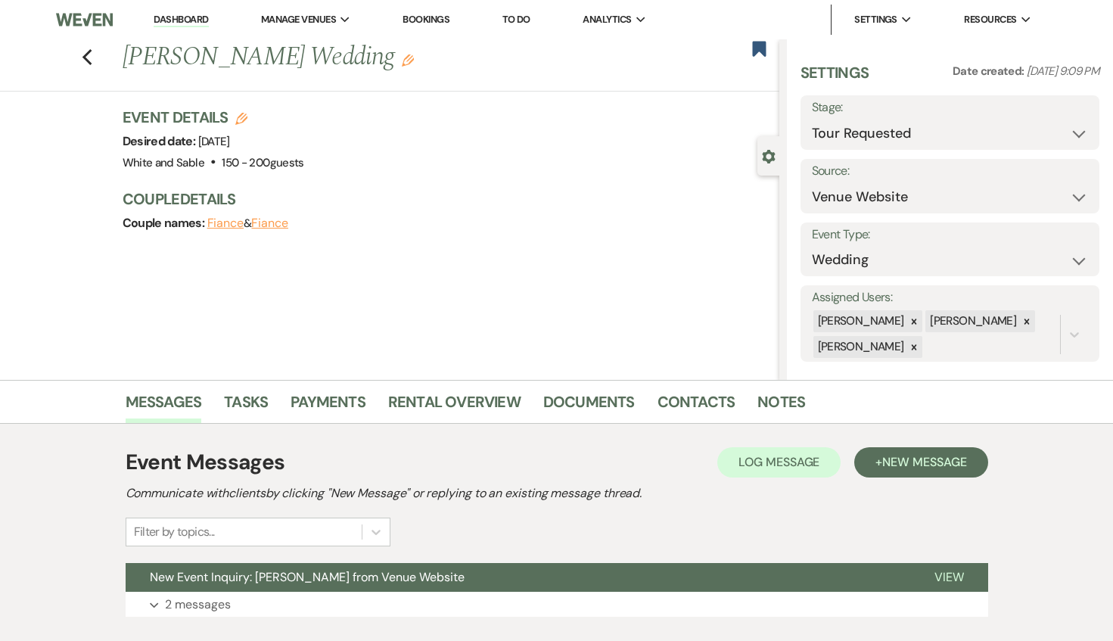
scroll to position [14, 0]
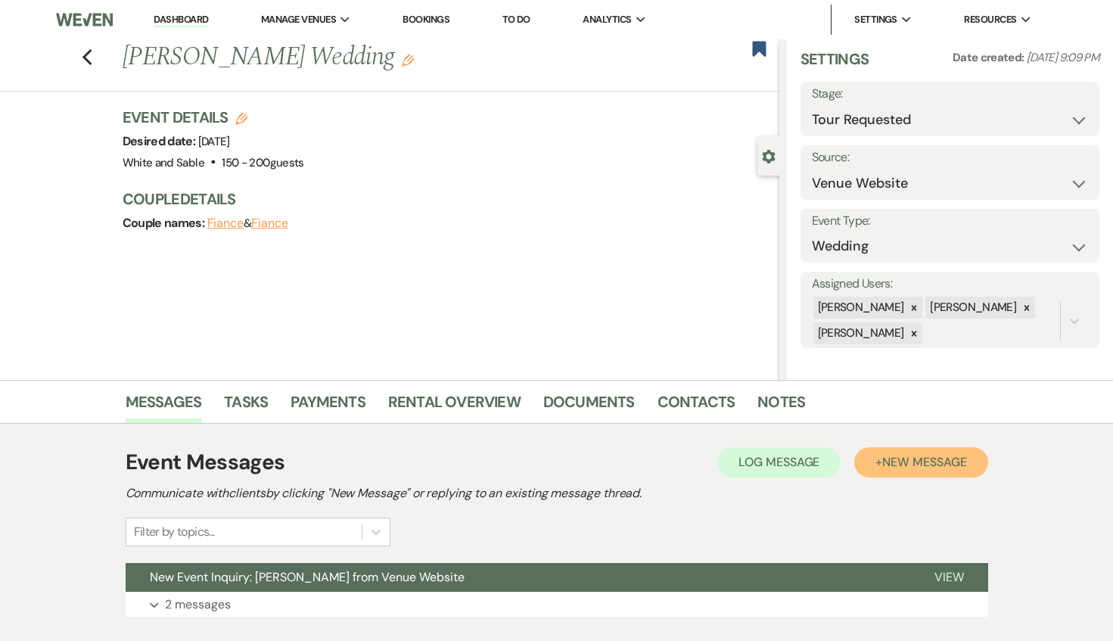
click at [899, 457] on span "New Message" at bounding box center [924, 462] width 84 height 16
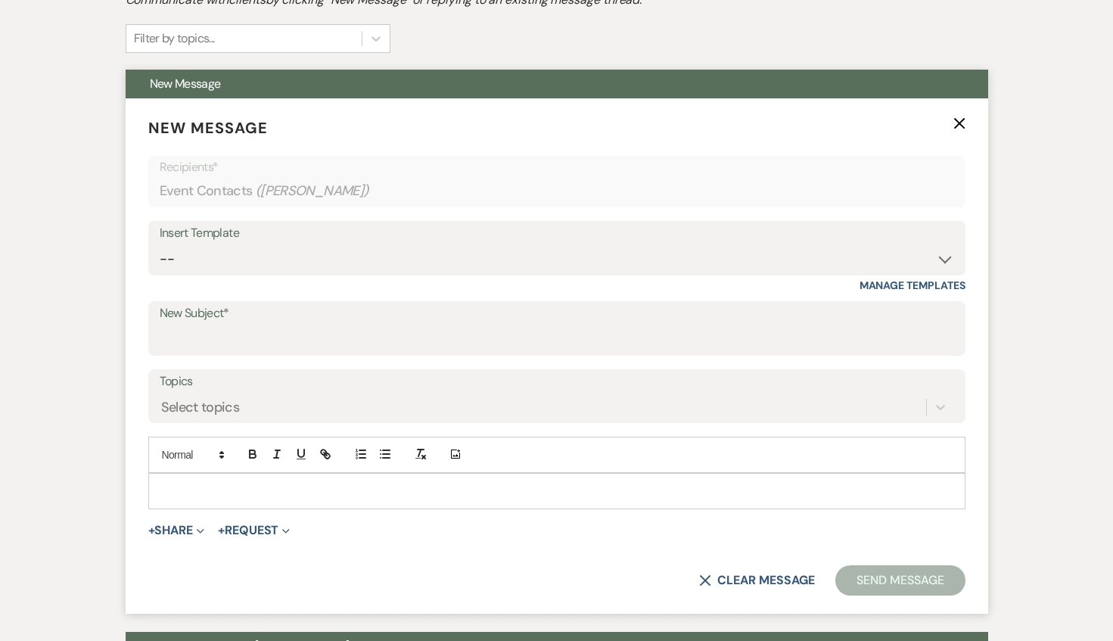
scroll to position [526, 0]
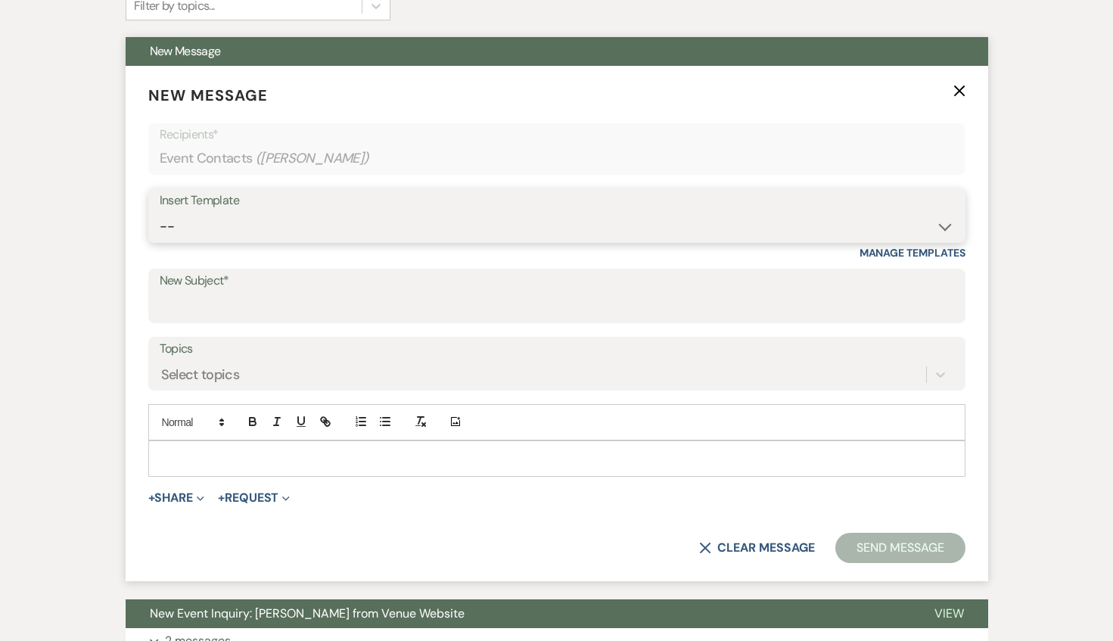
click at [433, 228] on select "-- Inquiry Response (Venue Guide) Schedule - Venue Tour Appt Confirmation Sched…" at bounding box center [557, 227] width 795 height 30
select select "4647"
click at [160, 212] on select "-- Inquiry Response (Venue Guide) Schedule - Venue Tour Appt Confirmation Sched…" at bounding box center [557, 227] width 795 height 30
type input "Your Upcoming Tour at White & Sable!"
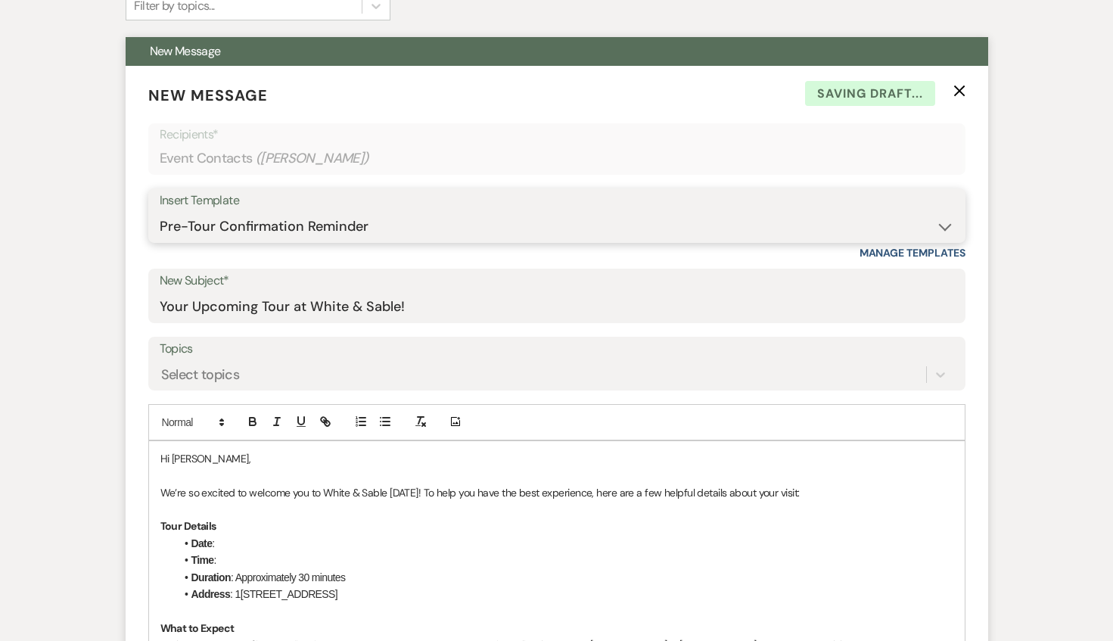
scroll to position [583, 0]
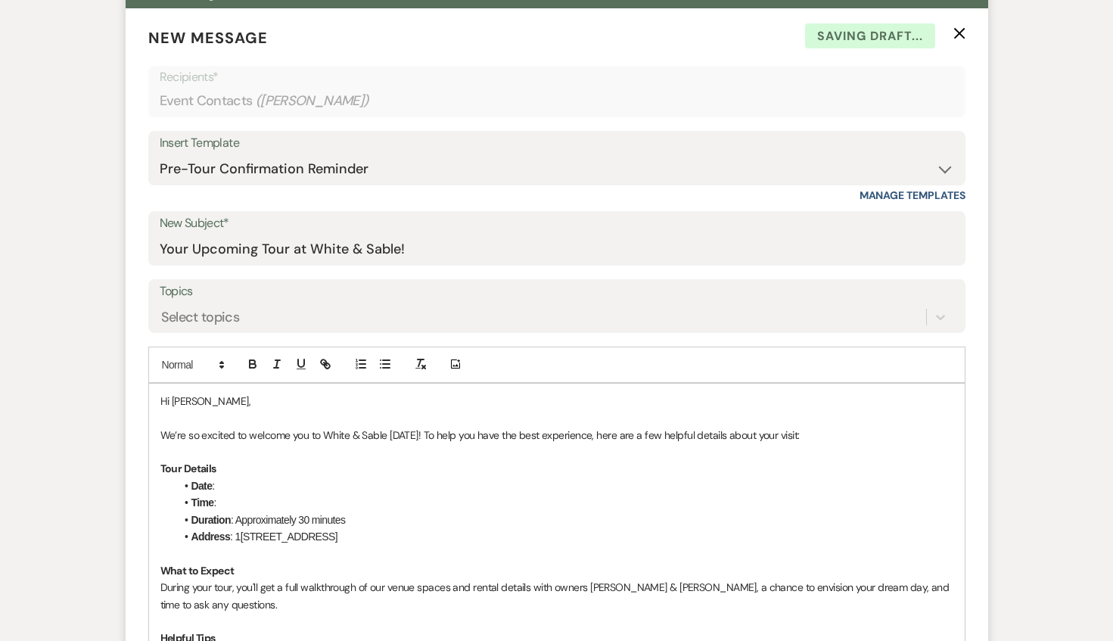
click at [158, 428] on div "Hi [PERSON_NAME], We’re so excited to welcome you to White & Sable [DATE]! To h…" at bounding box center [557, 579] width 816 height 391
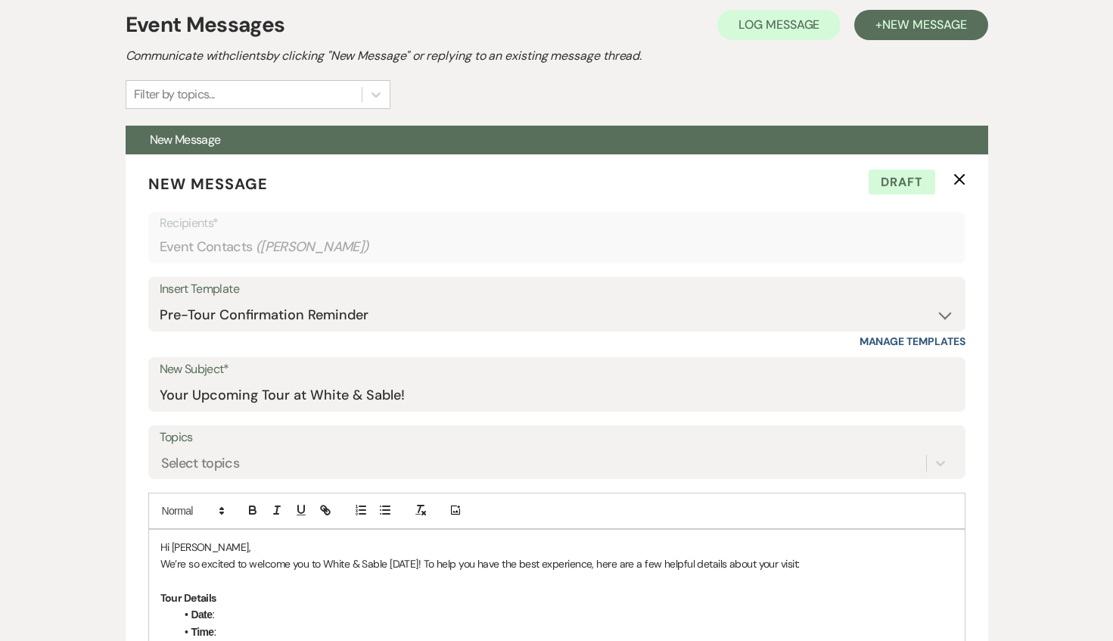
scroll to position [508, 0]
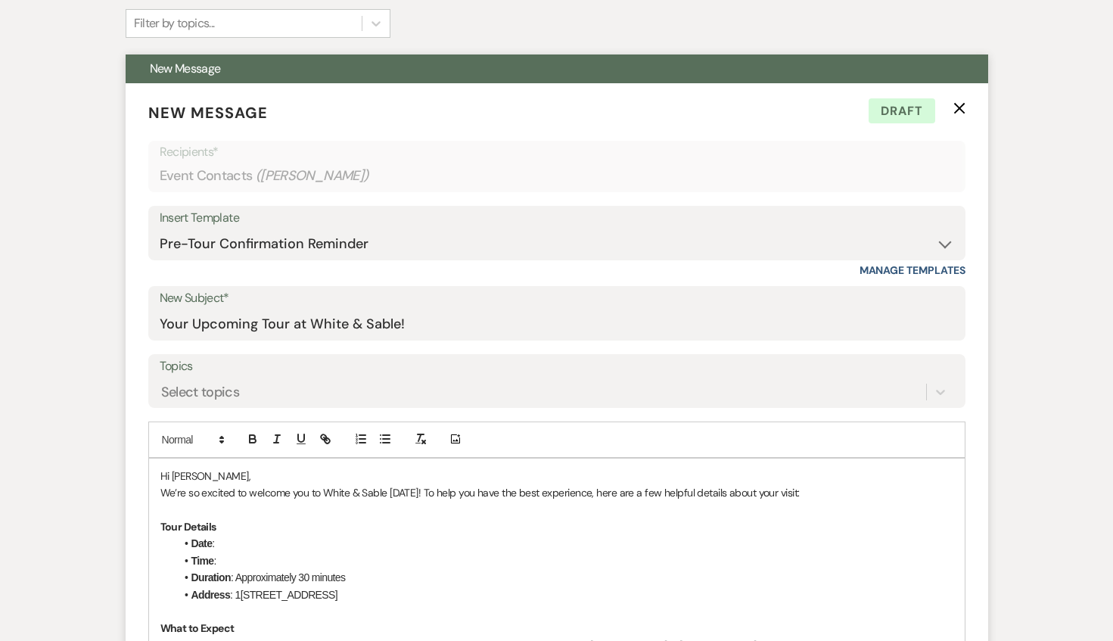
click at [273, 422] on div "Add Photo" at bounding box center [556, 439] width 817 height 36
click at [238, 539] on li "Date :" at bounding box center [565, 543] width 778 height 17
click at [229, 559] on li "Time :" at bounding box center [565, 560] width 778 height 17
drag, startPoint x: 412, startPoint y: 564, endPoint x: 254, endPoint y: 566, distance: 157.4
click at [254, 566] on li "Time : 6:30pm - [DATE]" at bounding box center [565, 560] width 778 height 17
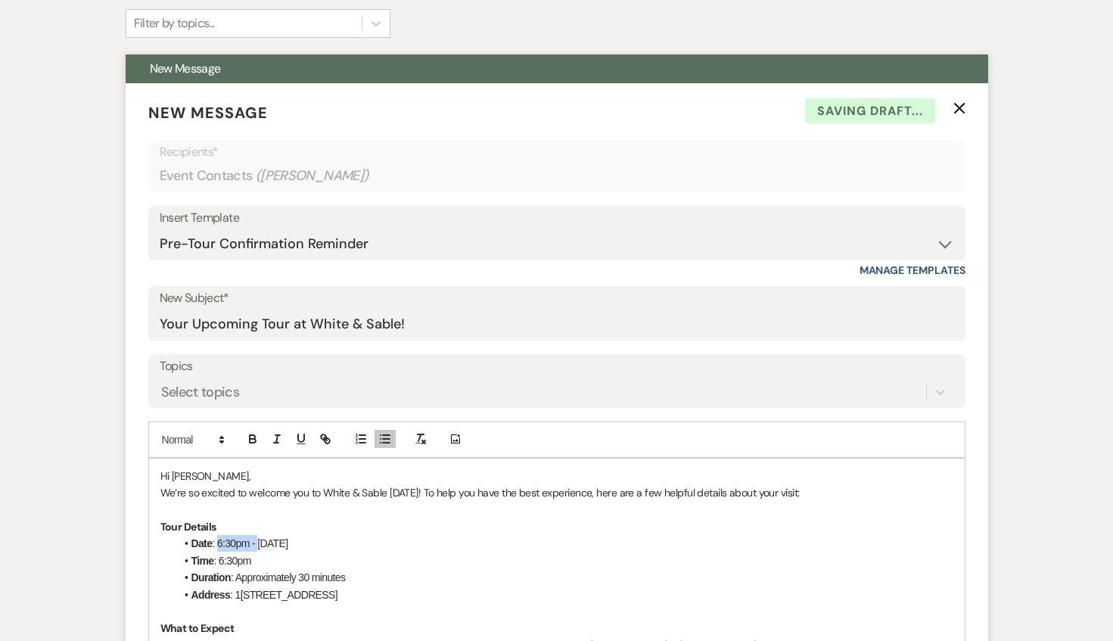
drag, startPoint x: 259, startPoint y: 546, endPoint x: 217, endPoint y: 545, distance: 41.6
click at [217, 545] on li "Date : 6:30pm - [DATE]" at bounding box center [565, 543] width 778 height 17
click at [413, 493] on p "We’re so excited to welcome you to White & Sable [DATE]! To help you have the b…" at bounding box center [556, 492] width 793 height 17
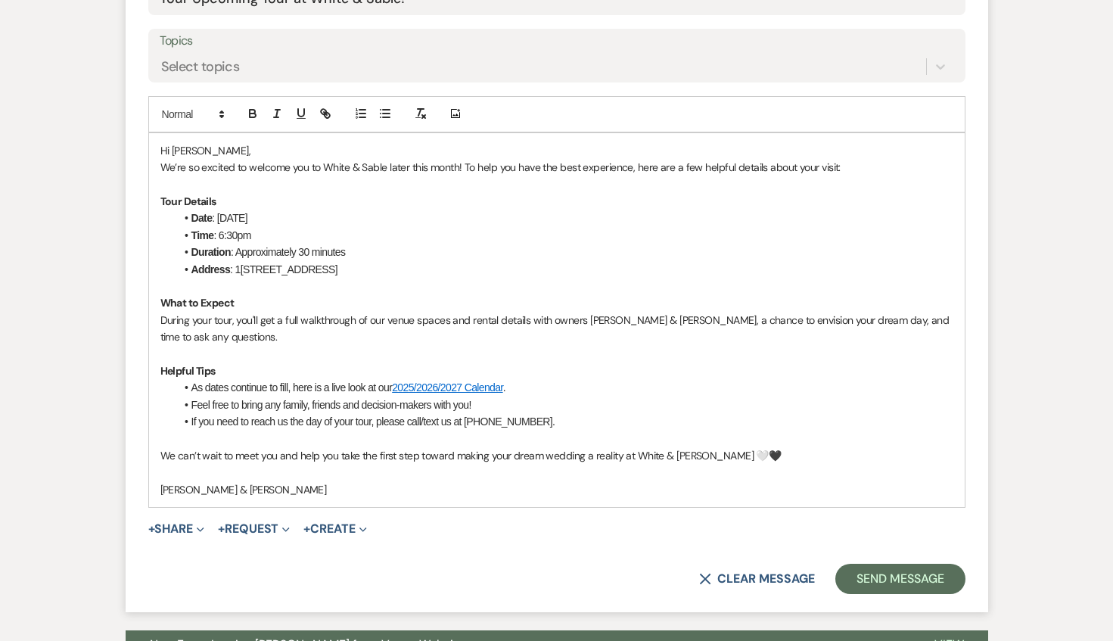
scroll to position [835, 0]
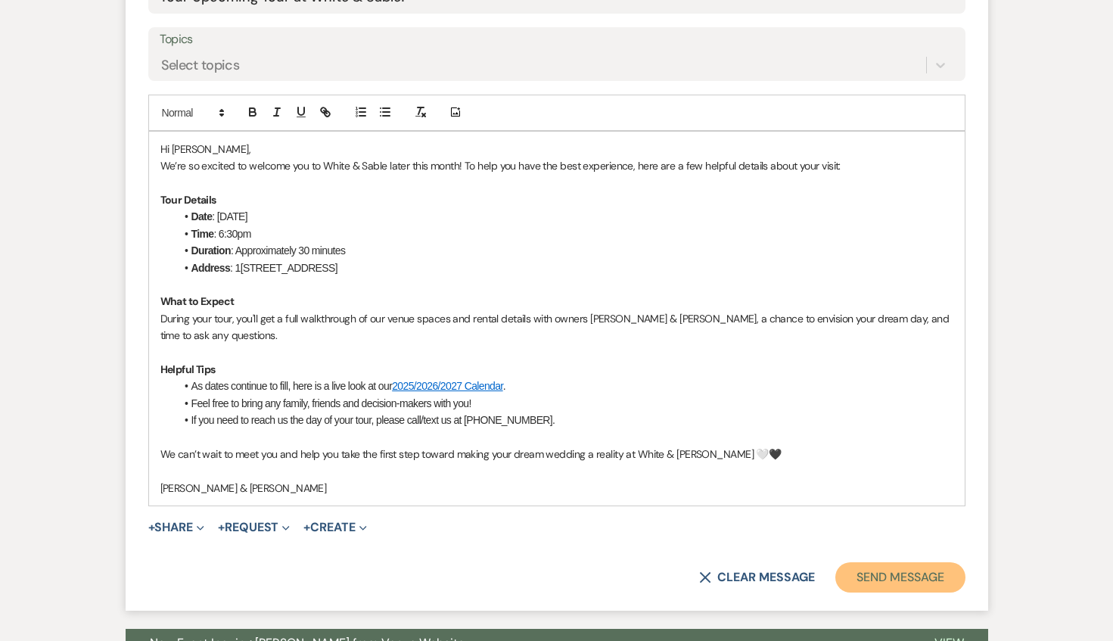
click at [878, 572] on button "Send Message" at bounding box center [899, 577] width 129 height 30
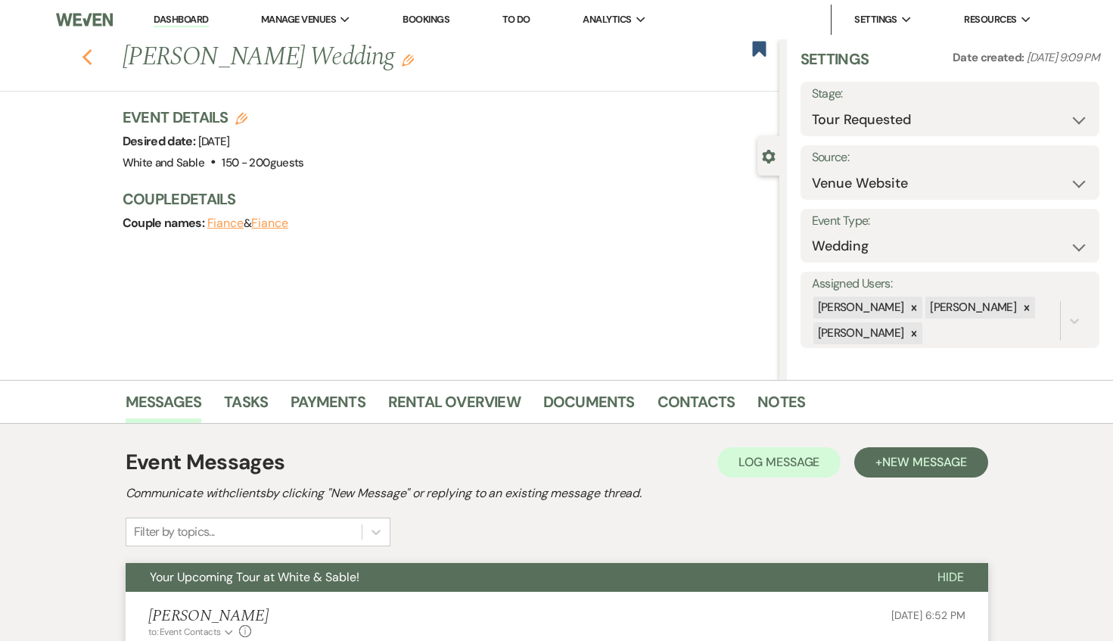
click at [89, 58] on icon "Previous" at bounding box center [87, 57] width 11 height 18
select select "2"
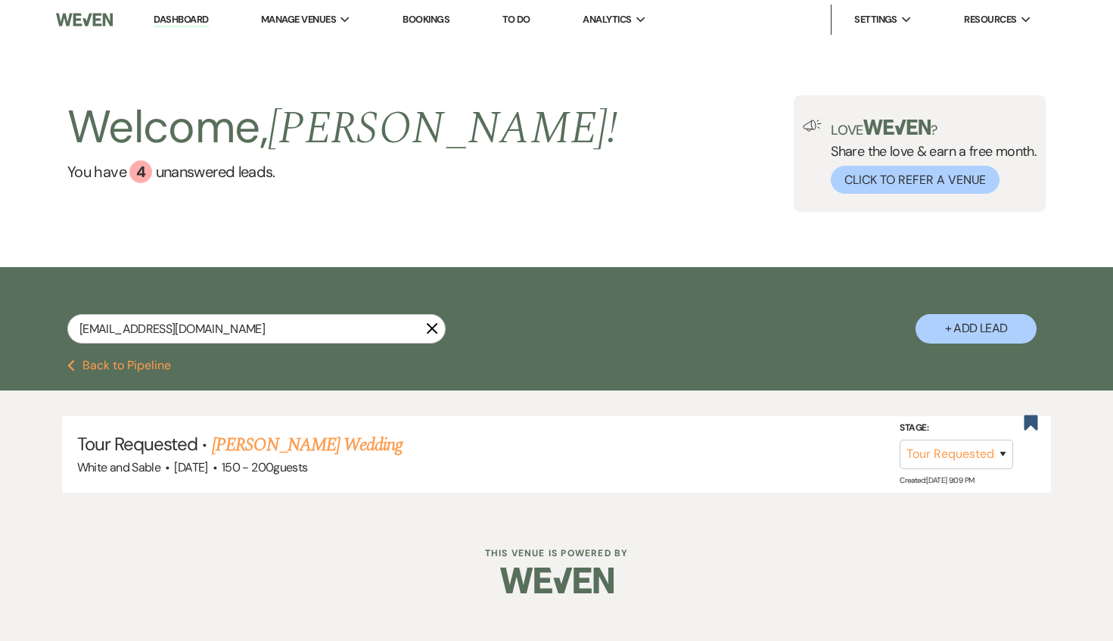
click at [179, 15] on link "Dashboard" at bounding box center [181, 20] width 54 height 14
select select "2"
